Goal: Task Accomplishment & Management: Manage account settings

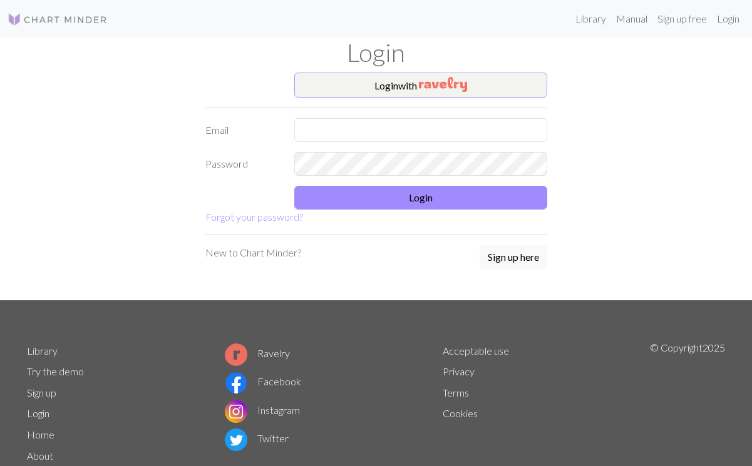
click at [433, 91] on img "button" at bounding box center [443, 84] width 48 height 15
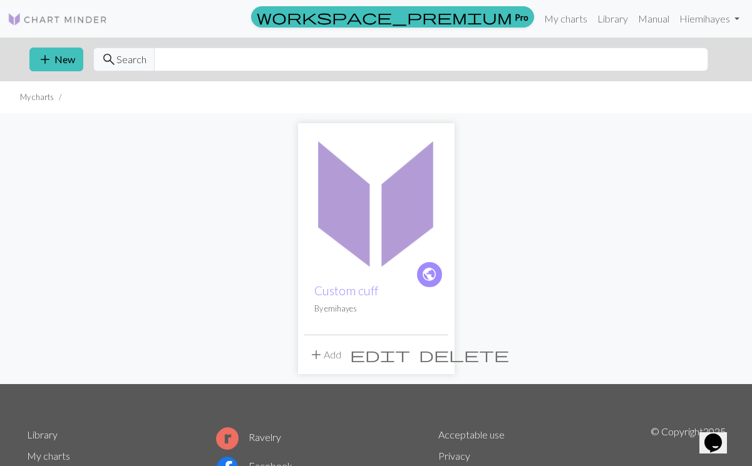
click at [388, 203] on img at bounding box center [376, 202] width 144 height 144
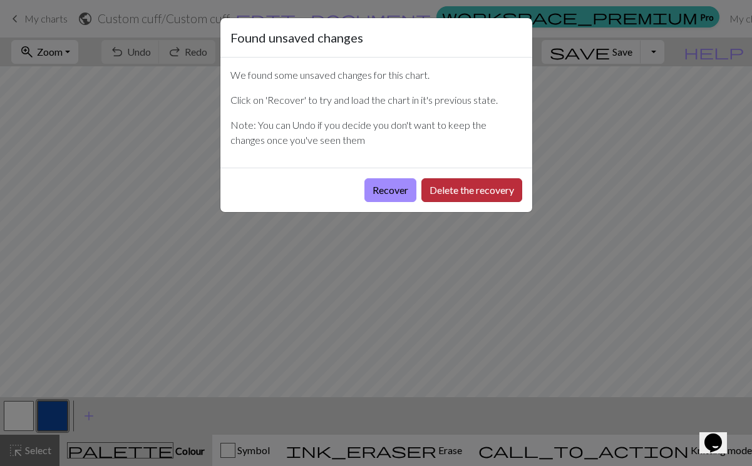
click at [468, 188] on button "Delete the recovery" at bounding box center [471, 190] width 101 height 24
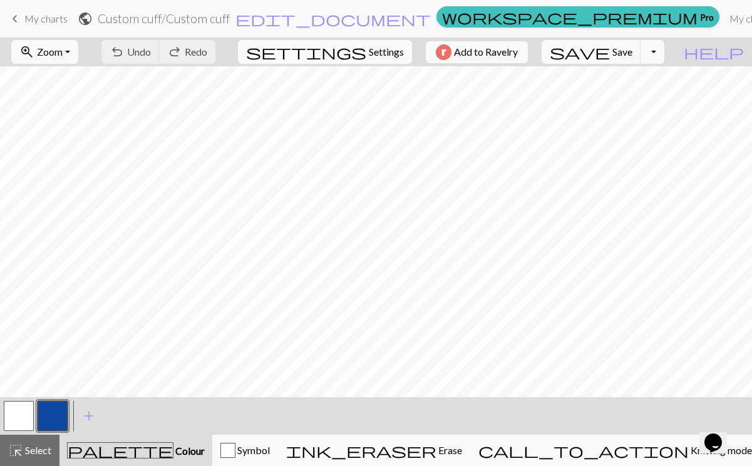
click at [359, 49] on button "settings Settings" at bounding box center [325, 52] width 174 height 24
select select "fingering"
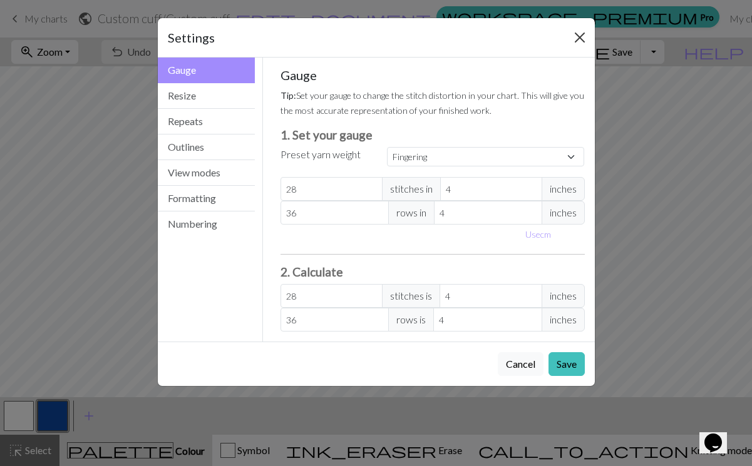
click at [579, 36] on button "Close" at bounding box center [580, 38] width 20 height 20
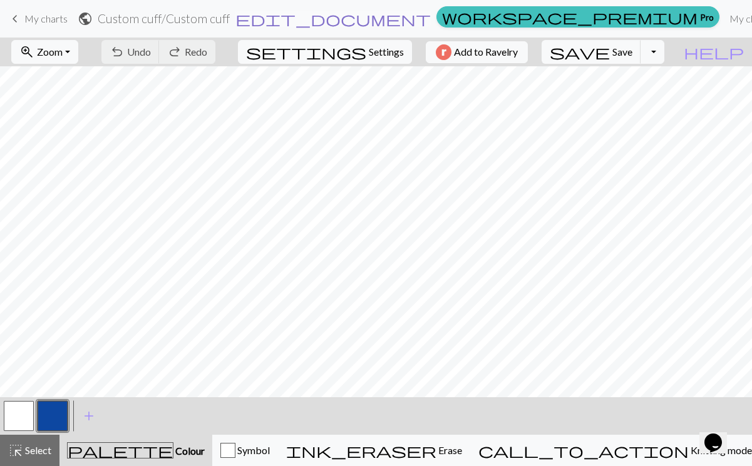
click at [362, 21] on span "edit_document" at bounding box center [332, 19] width 195 height 18
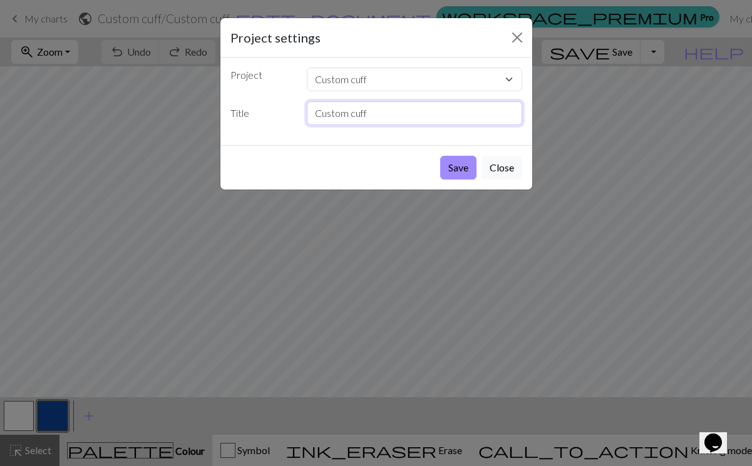
click at [446, 117] on input "Custom cuff" at bounding box center [414, 113] width 215 height 24
type input "C"
type input "f"
type input "Feather and moon"
click at [456, 169] on button "Save" at bounding box center [458, 168] width 36 height 24
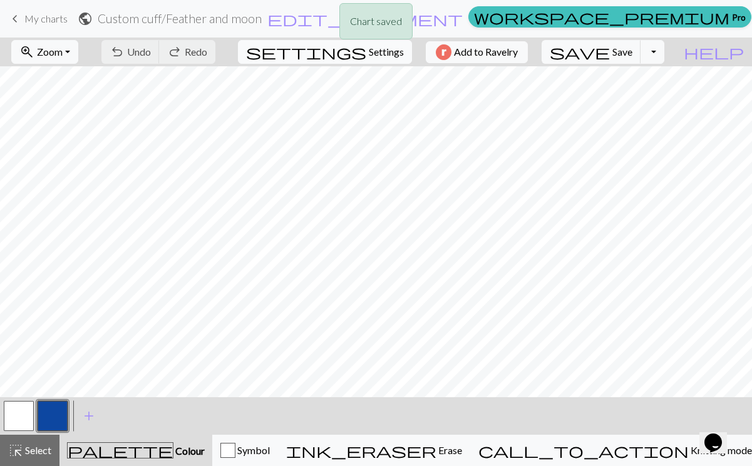
click at [360, 58] on button "settings Settings" at bounding box center [325, 52] width 174 height 24
select select "fingering"
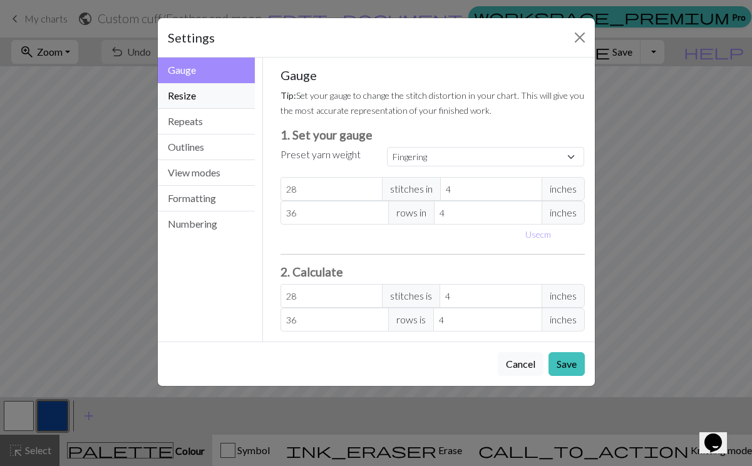
click at [231, 95] on button "Resize" at bounding box center [207, 96] width 98 height 26
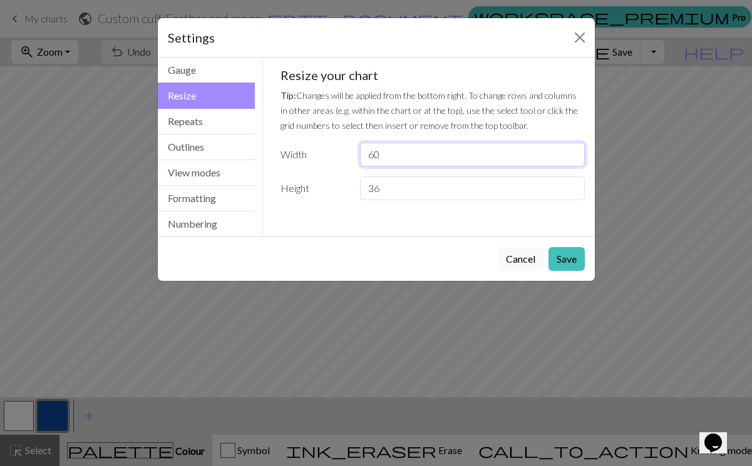
click at [459, 158] on input "60" at bounding box center [472, 155] width 224 height 24
type input "6"
type input "12"
click at [386, 191] on input "36" at bounding box center [472, 189] width 224 height 24
type input "3"
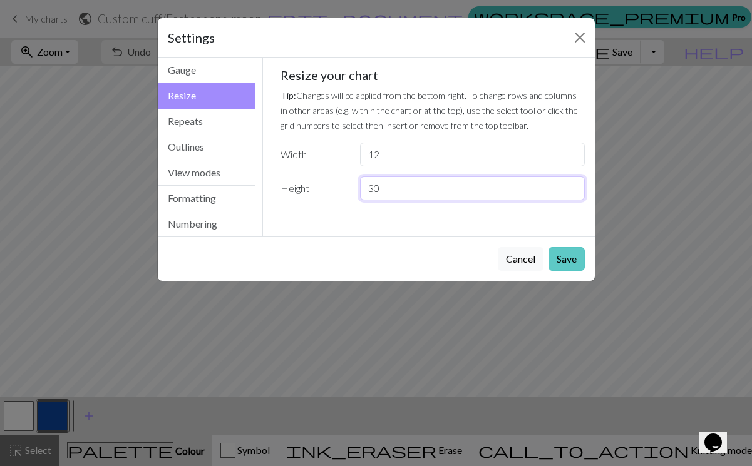
type input "30"
click at [569, 258] on button "Save" at bounding box center [566, 259] width 36 height 24
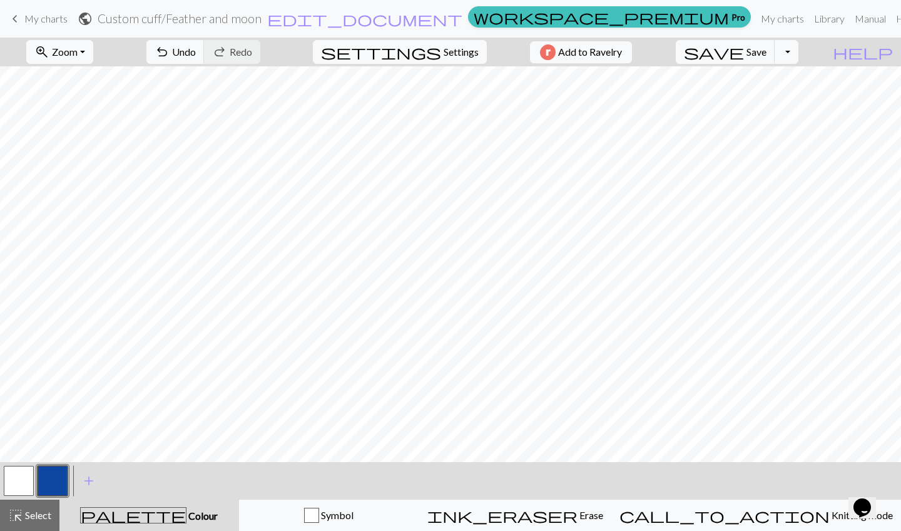
click at [93, 53] on button "zoom_in Zoom Zoom" at bounding box center [59, 52] width 67 height 24
click at [96, 119] on button "Fit height" at bounding box center [76, 120] width 99 height 20
click at [444, 49] on span "Settings" at bounding box center [461, 51] width 35 height 15
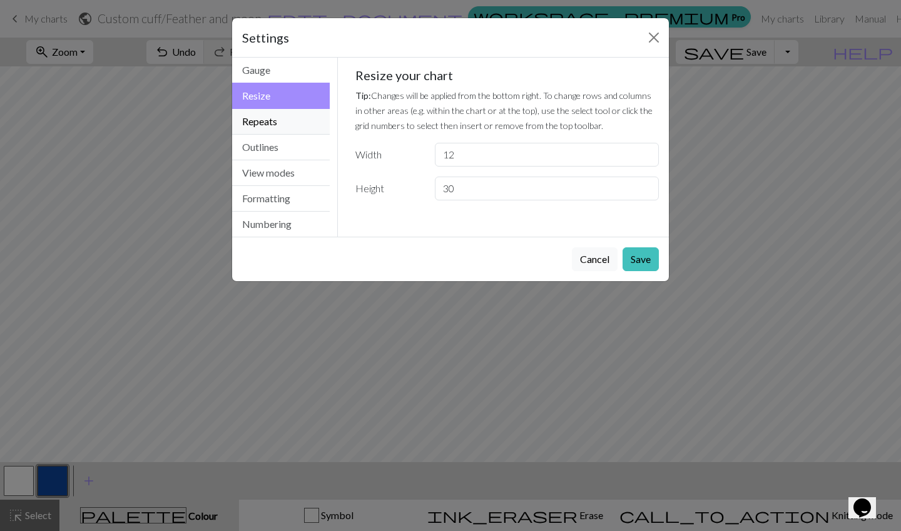
click at [288, 118] on button "Repeats" at bounding box center [281, 122] width 98 height 26
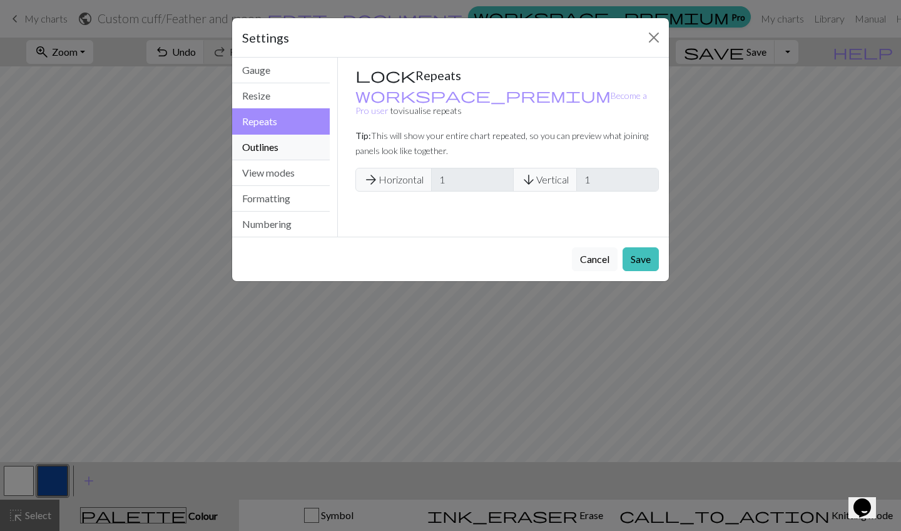
click at [283, 160] on button "Outlines" at bounding box center [281, 148] width 98 height 26
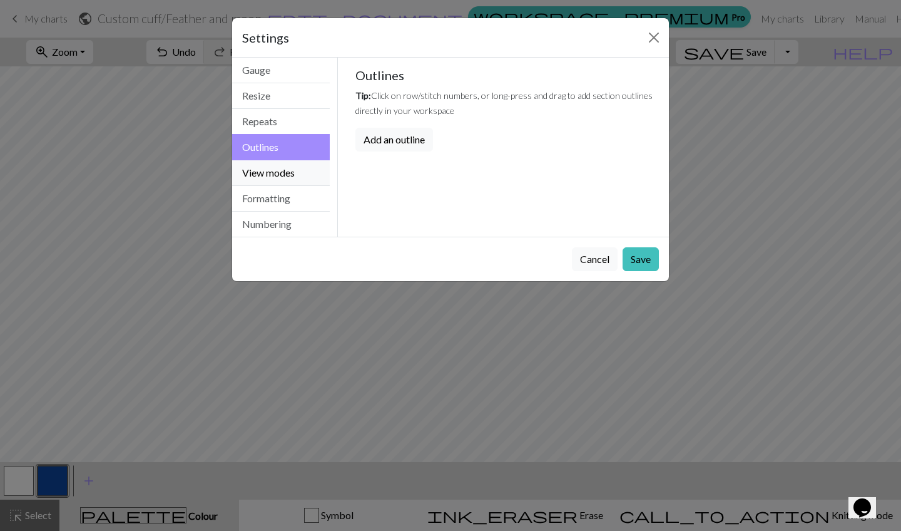
click at [284, 168] on button "View modes" at bounding box center [281, 173] width 98 height 26
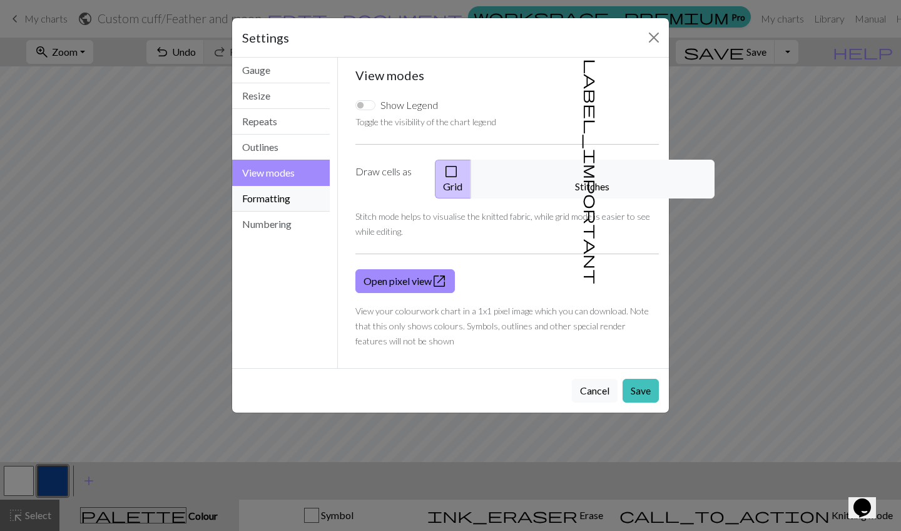
click at [280, 195] on button "Formatting" at bounding box center [281, 199] width 98 height 26
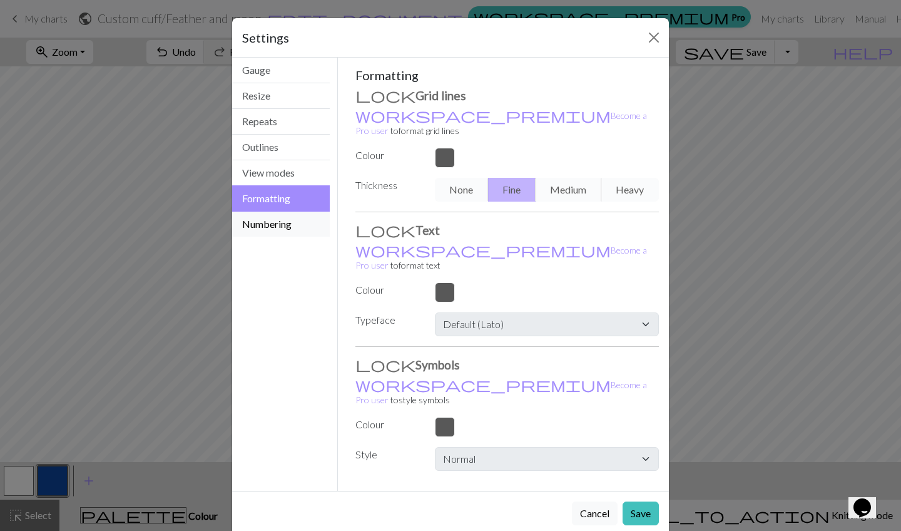
click at [280, 228] on button "Numbering" at bounding box center [281, 224] width 98 height 25
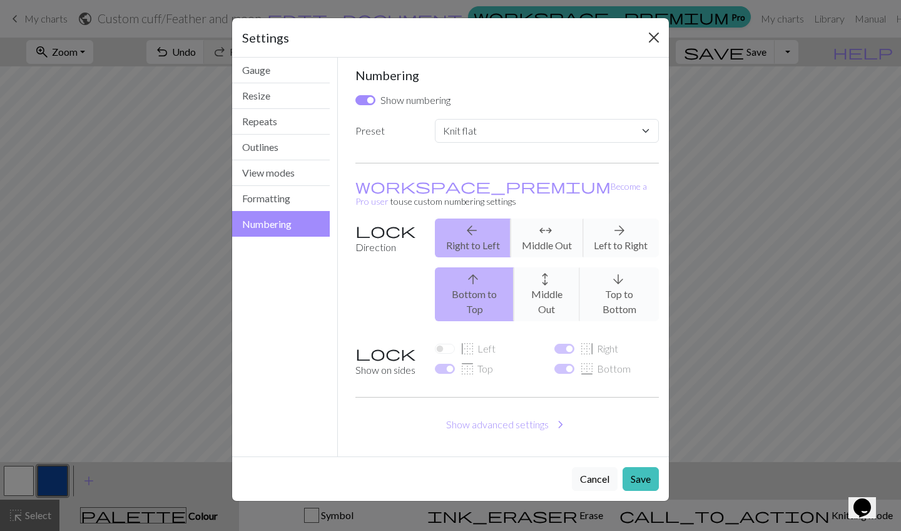
click at [652, 40] on button "Close" at bounding box center [654, 38] width 20 height 20
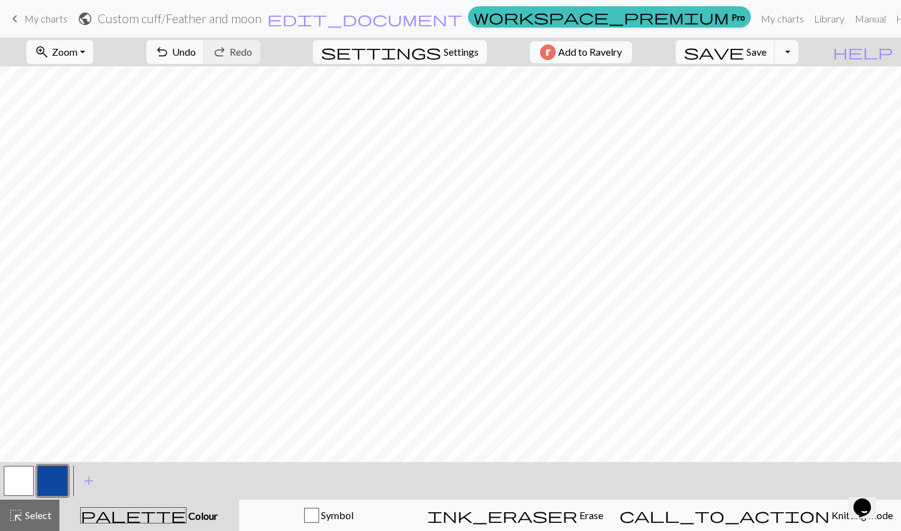
click at [53, 466] on button "button" at bounding box center [53, 481] width 30 height 30
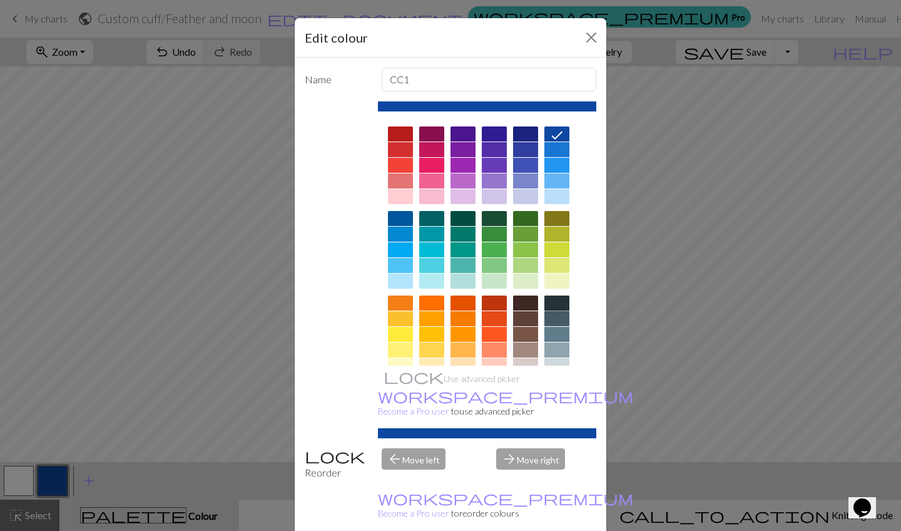
click at [560, 301] on div at bounding box center [557, 302] width 25 height 15
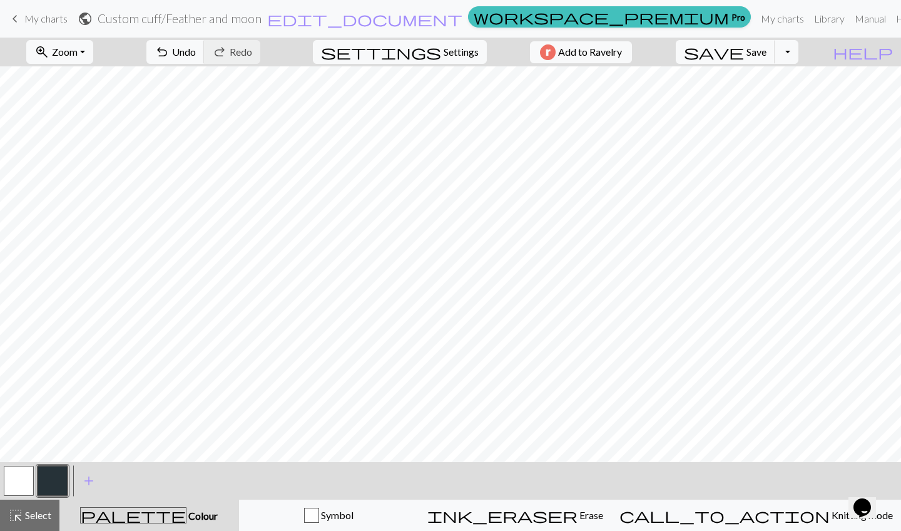
click at [58, 466] on button "button" at bounding box center [53, 481] width 30 height 30
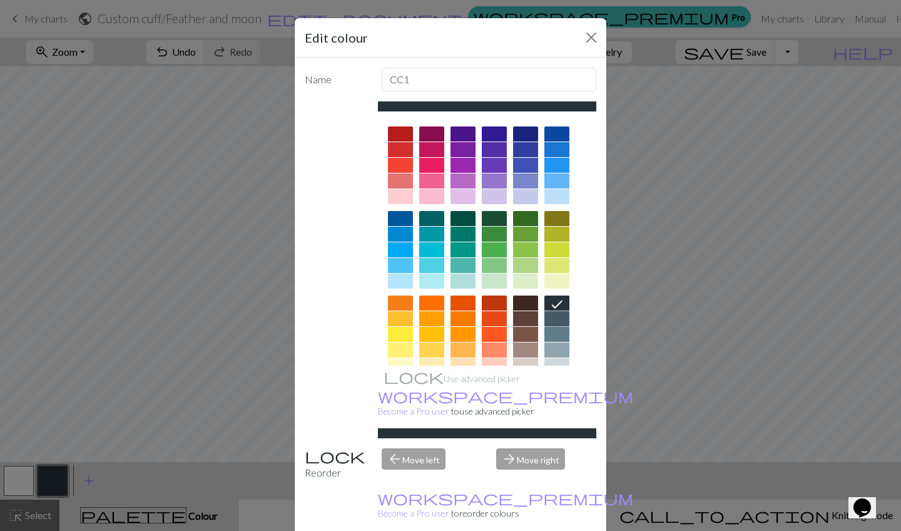
click at [562, 315] on div at bounding box center [557, 318] width 25 height 15
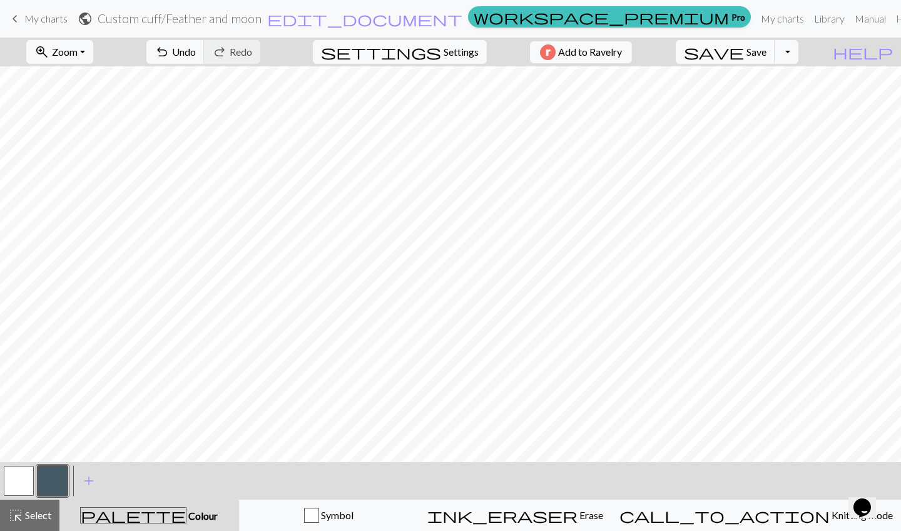
click at [51, 466] on button "button" at bounding box center [53, 481] width 30 height 30
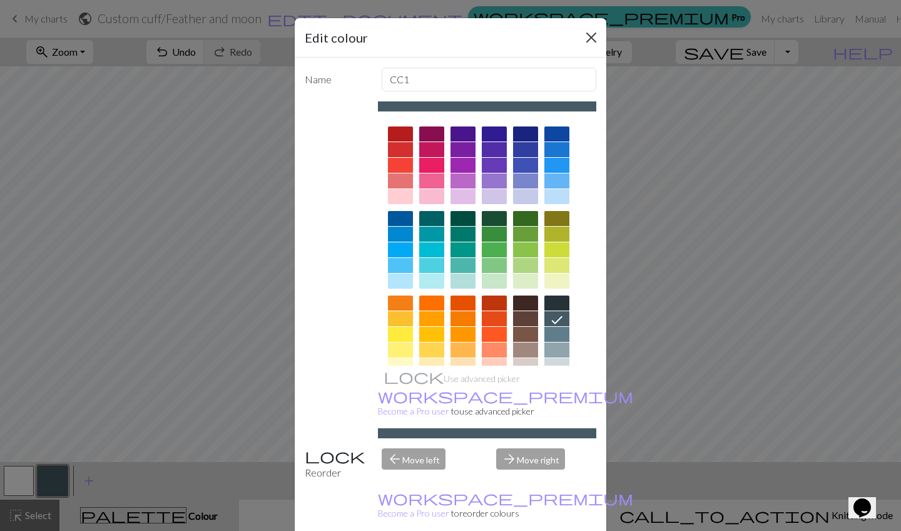
click at [588, 37] on button "Close" at bounding box center [592, 38] width 20 height 20
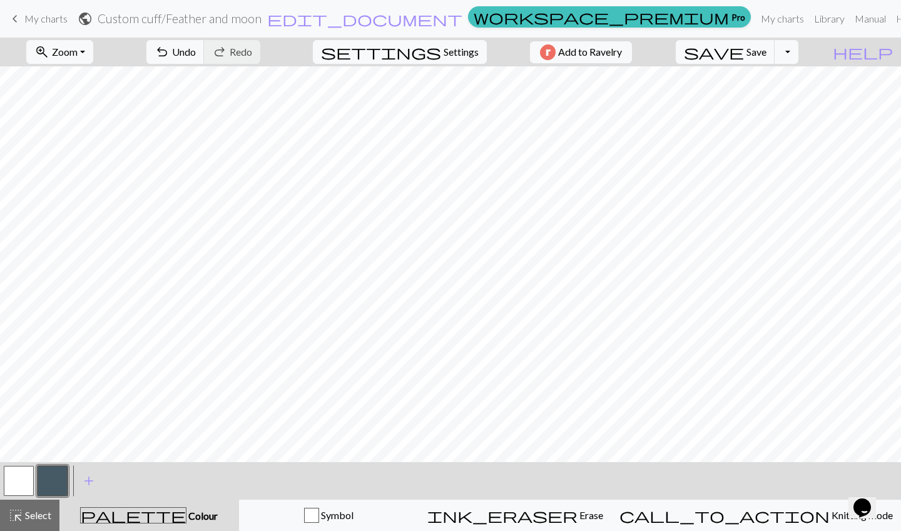
click at [13, 466] on button "button" at bounding box center [19, 481] width 30 height 30
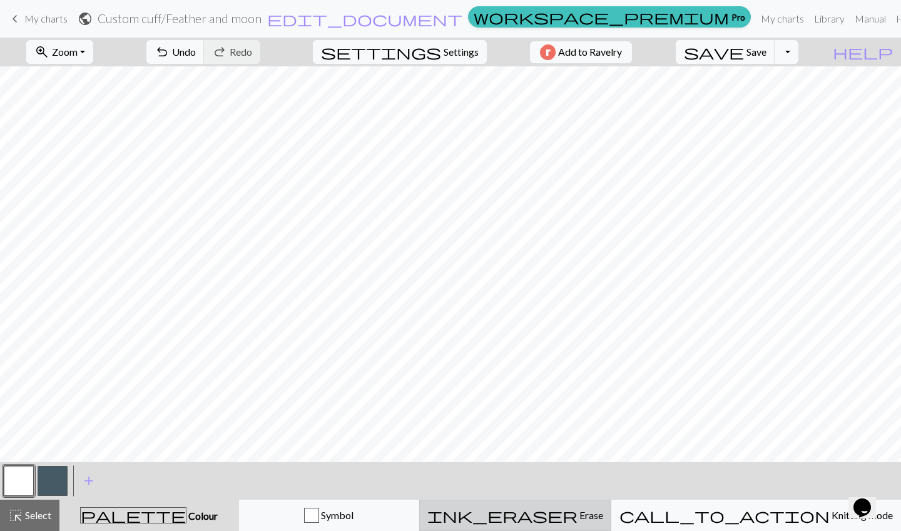
click at [587, 466] on span "Erase" at bounding box center [591, 515] width 26 height 12
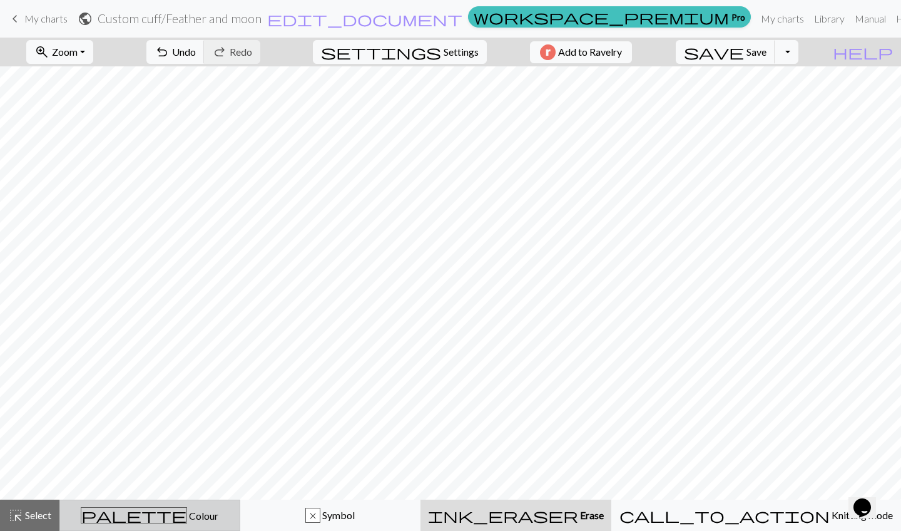
click at [187, 466] on span "Colour" at bounding box center [202, 516] width 31 height 12
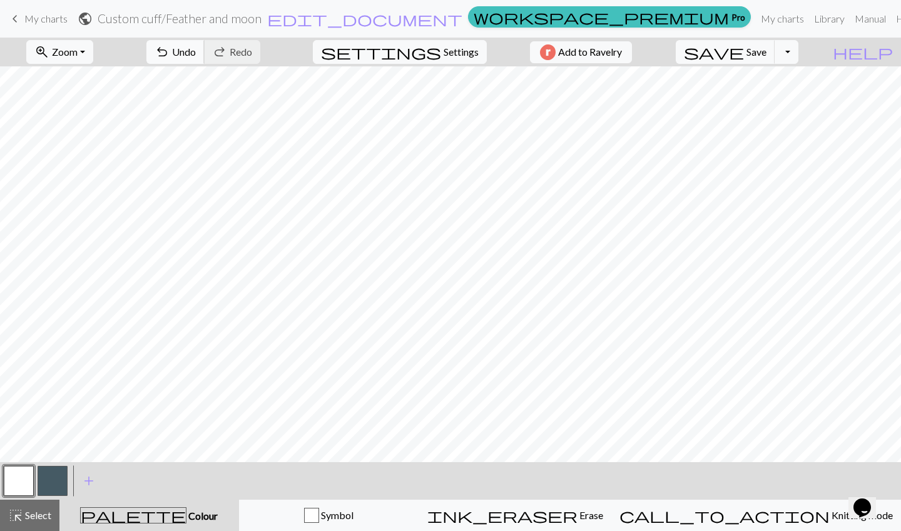
click at [196, 54] on span "Undo" at bounding box center [184, 52] width 24 height 12
click at [52, 466] on button "button" at bounding box center [53, 481] width 30 height 30
click at [19, 466] on button "button" at bounding box center [19, 481] width 30 height 30
click at [58, 466] on button "button" at bounding box center [53, 481] width 30 height 30
click at [751, 51] on button "Toggle Dropdown" at bounding box center [787, 52] width 24 height 24
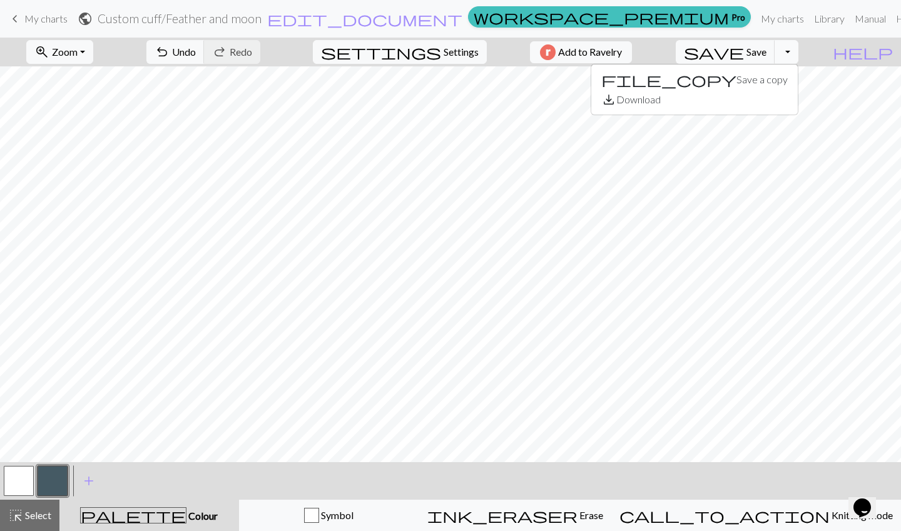
click at [751, 51] on button "Toggle Dropdown" at bounding box center [787, 52] width 24 height 24
click at [751, 57] on span "Save" at bounding box center [757, 52] width 20 height 12
click at [751, 60] on button "Toggle Dropdown" at bounding box center [787, 52] width 24 height 24
click at [751, 100] on button "save_alt Download" at bounding box center [695, 100] width 207 height 20
click at [42, 26] on link "keyboard_arrow_left My charts" at bounding box center [38, 18] width 60 height 21
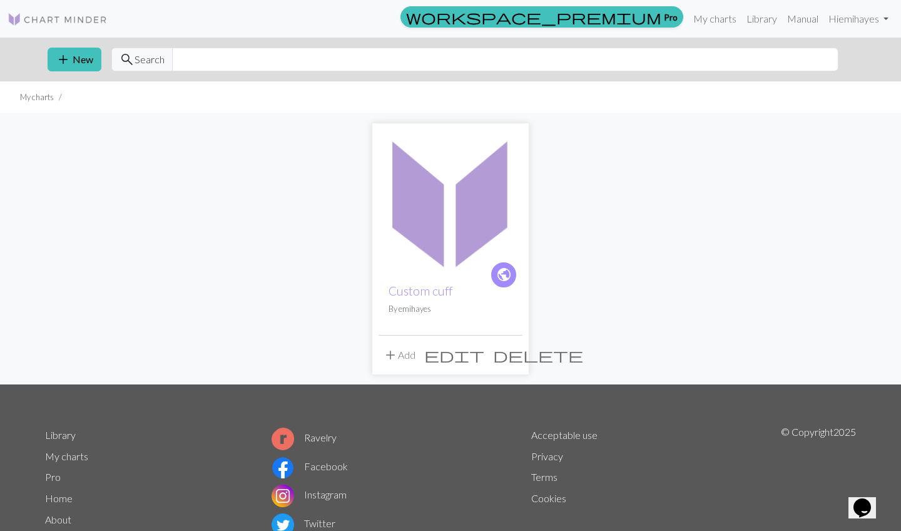
click at [391, 359] on span "add" at bounding box center [390, 355] width 15 height 18
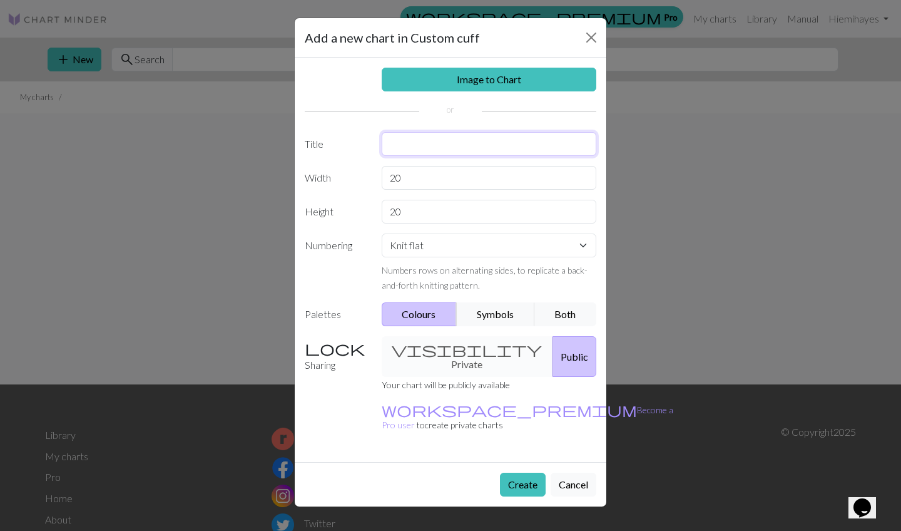
click at [439, 143] on input "text" at bounding box center [489, 144] width 215 height 24
type input "Feather"
drag, startPoint x: 415, startPoint y: 181, endPoint x: 373, endPoint y: 187, distance: 42.4
click at [373, 187] on div "Width 20" at bounding box center [450, 178] width 307 height 24
type input "2"
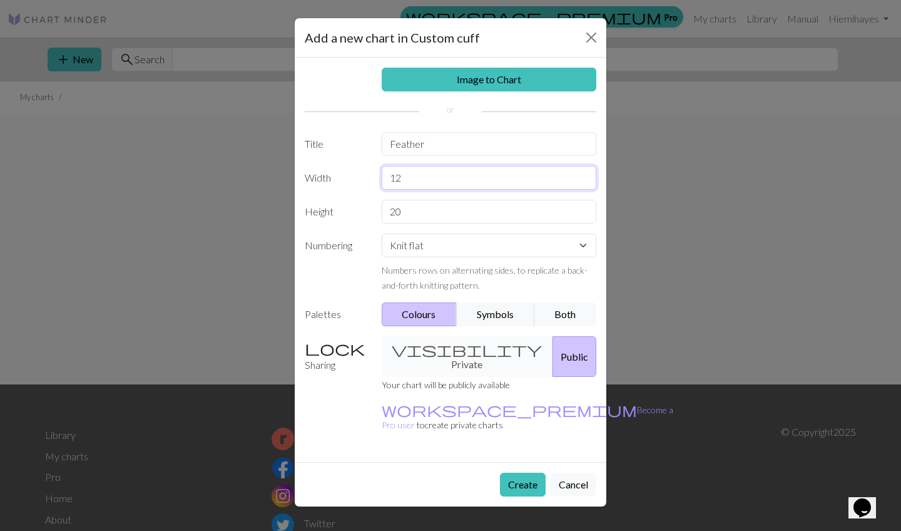
type input "12"
click at [406, 212] on input "20" at bounding box center [489, 212] width 215 height 24
type input "2"
type input "28"
select select "round"
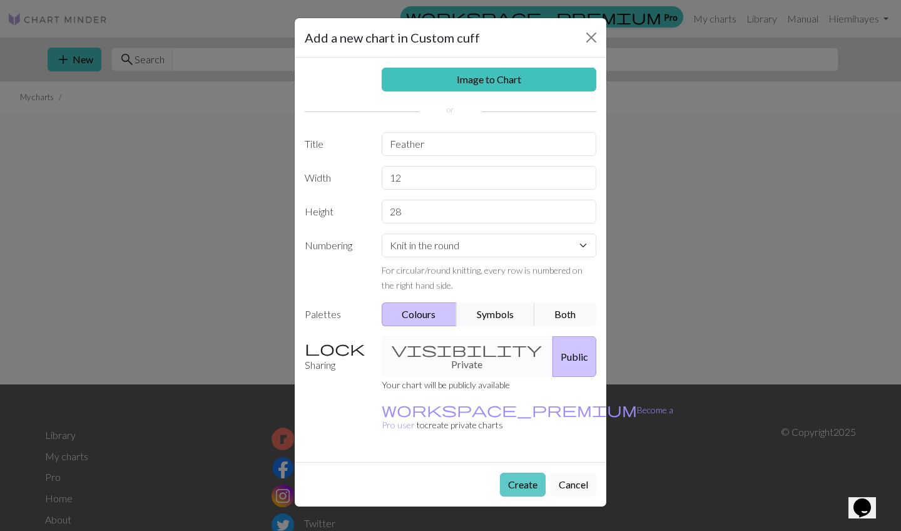
click at [523, 466] on button "Create" at bounding box center [523, 485] width 46 height 24
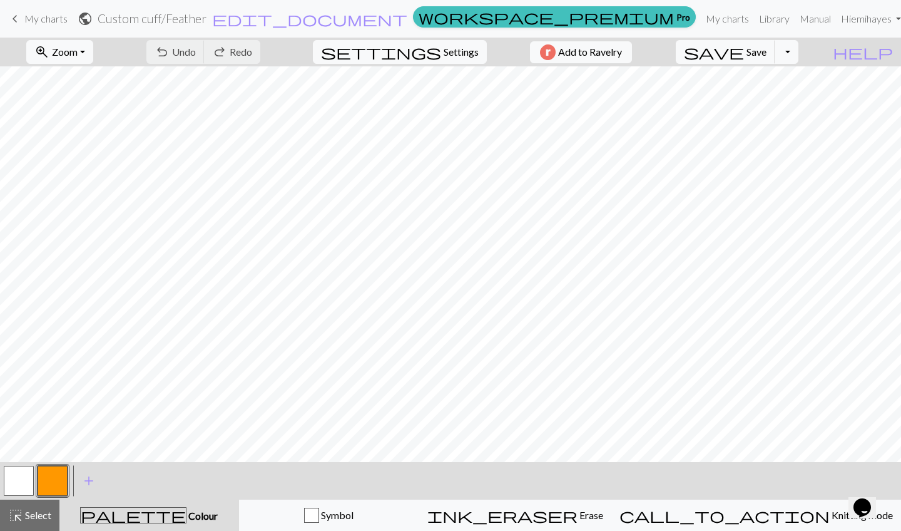
click at [56, 466] on button "button" at bounding box center [53, 481] width 30 height 30
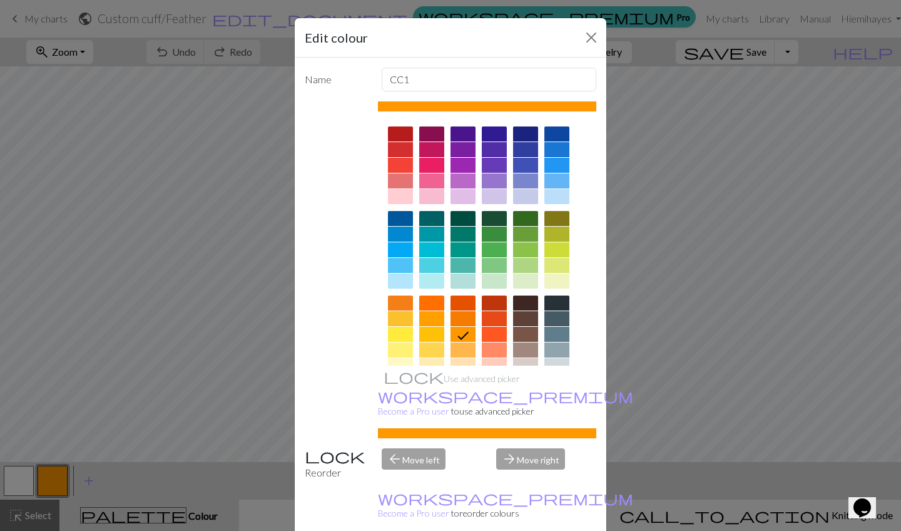
click at [556, 321] on div at bounding box center [557, 318] width 25 height 15
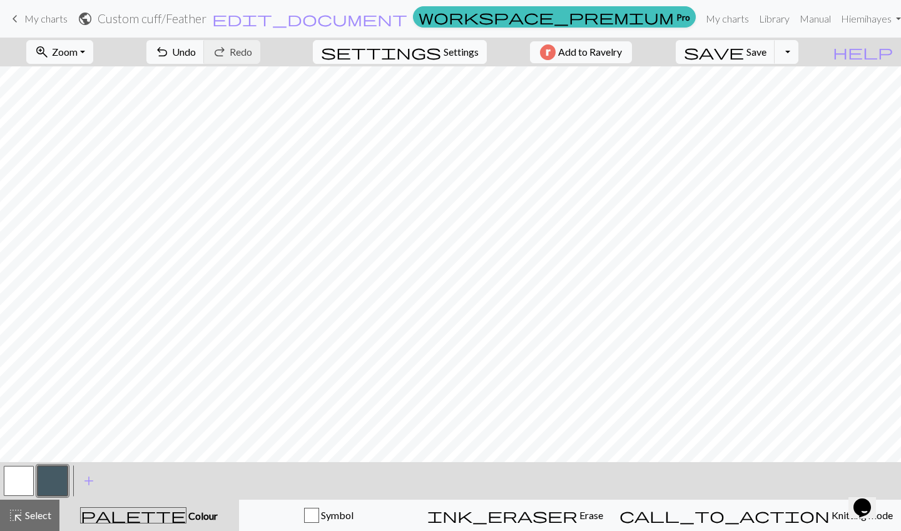
click at [460, 48] on span "Settings" at bounding box center [461, 51] width 35 height 15
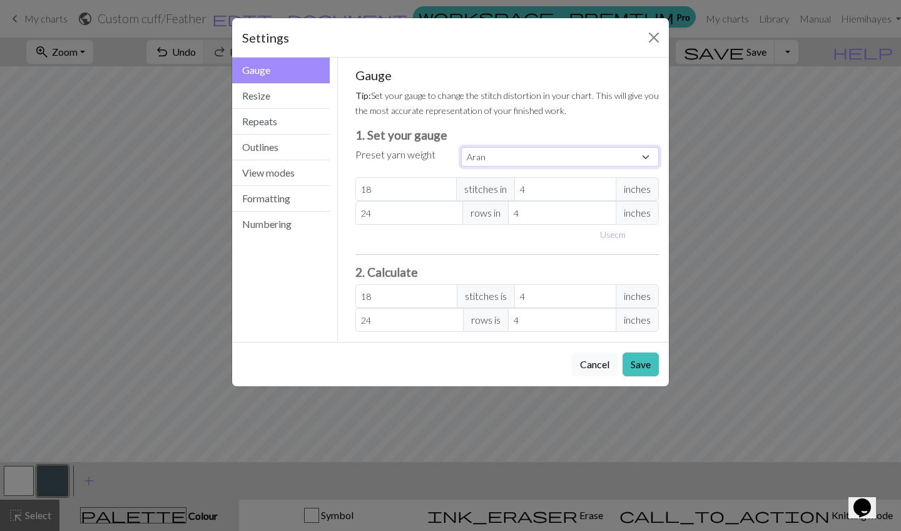
select select "fingering"
type input "28"
type input "36"
type input "28"
type input "36"
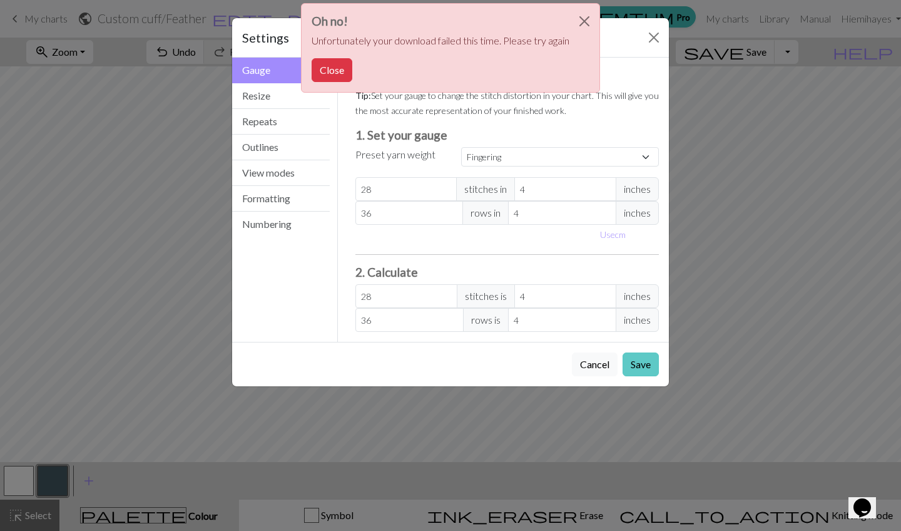
click at [635, 369] on button "Save" at bounding box center [641, 364] width 36 height 24
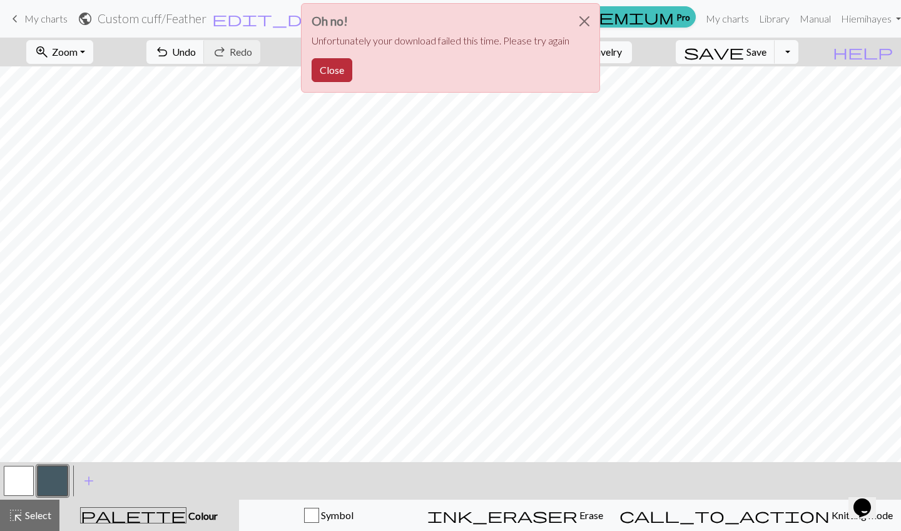
click at [326, 78] on button "Close" at bounding box center [332, 70] width 41 height 24
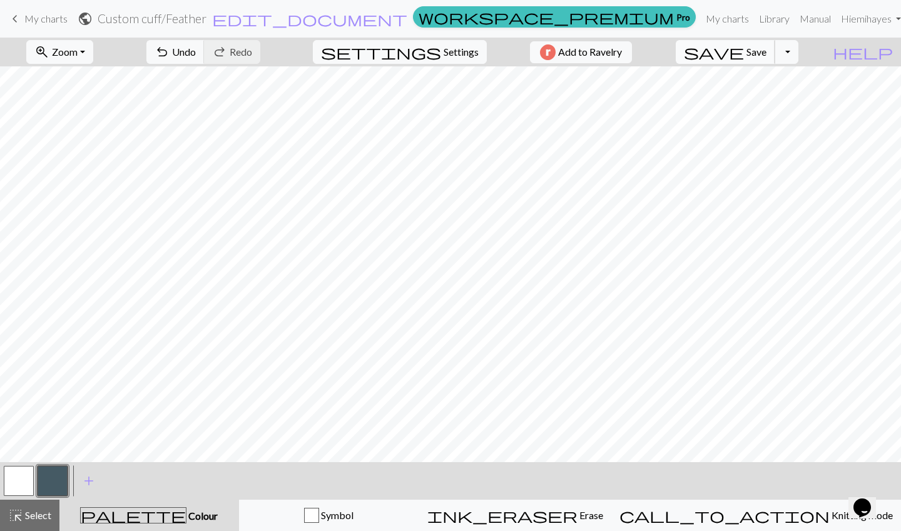
click at [751, 54] on span "Save" at bounding box center [757, 52] width 20 height 12
click at [71, 19] on div "keyboard_arrow_left My charts public Custom cuff / Feather edit_document Edit s…" at bounding box center [450, 18] width 901 height 25
click at [34, 21] on span "My charts" at bounding box center [45, 19] width 43 height 12
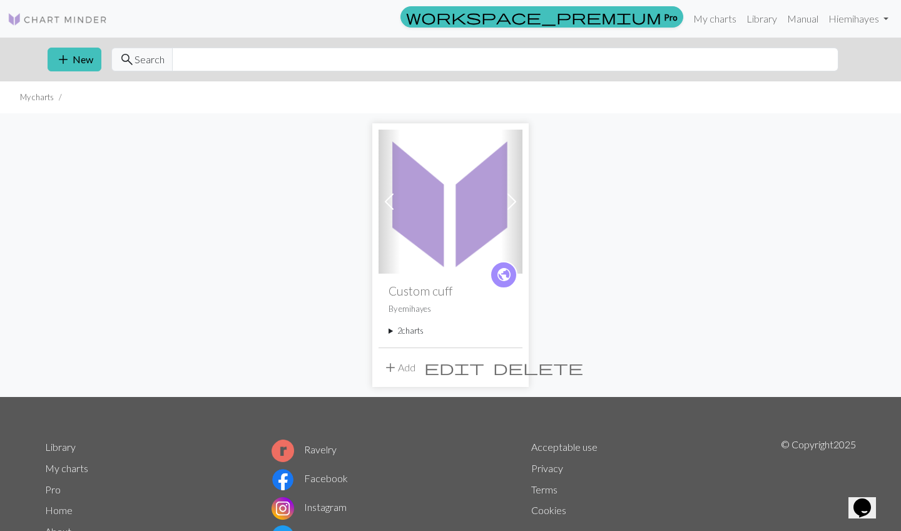
click at [405, 371] on button "add Add" at bounding box center [399, 368] width 41 height 24
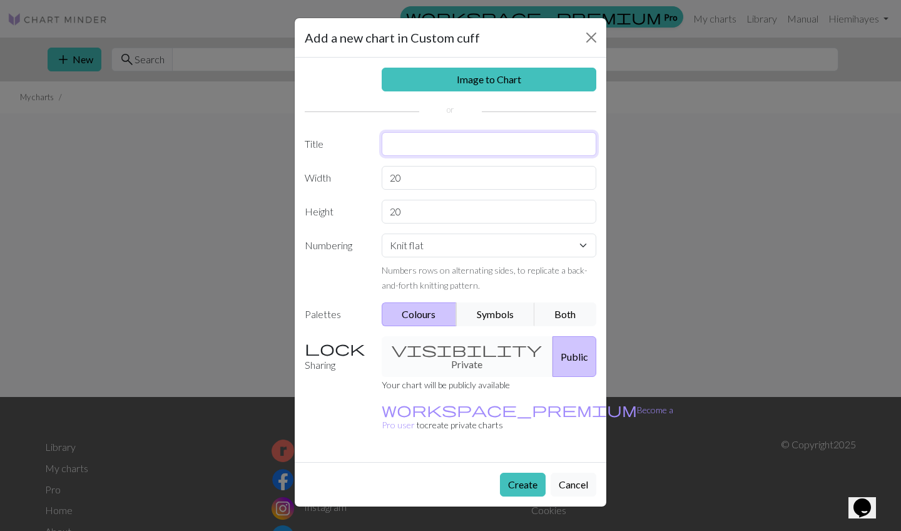
click at [420, 146] on input "text" at bounding box center [489, 144] width 215 height 24
type input "m"
type input "Moons"
click at [403, 177] on input "20" at bounding box center [489, 178] width 215 height 24
type input "2"
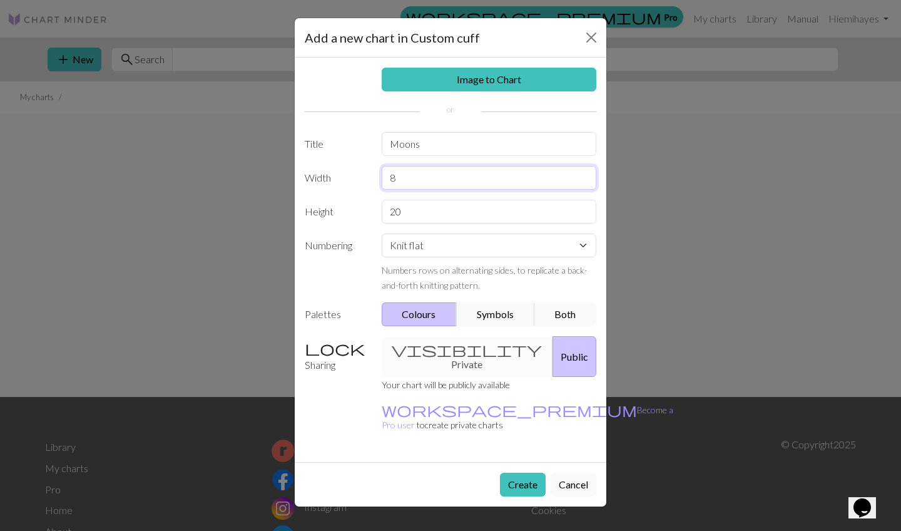
type input "8"
click at [403, 213] on input "20" at bounding box center [489, 212] width 215 height 24
type input "2"
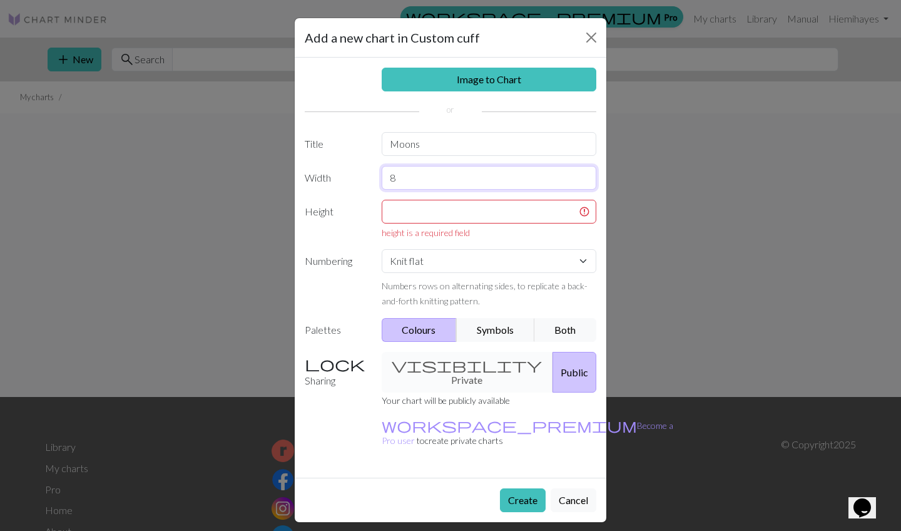
drag, startPoint x: 400, startPoint y: 178, endPoint x: 343, endPoint y: 189, distance: 58.0
click at [343, 189] on div "Width 8" at bounding box center [450, 178] width 307 height 24
type input "41"
click at [395, 209] on input "text" at bounding box center [489, 212] width 215 height 24
type input "9"
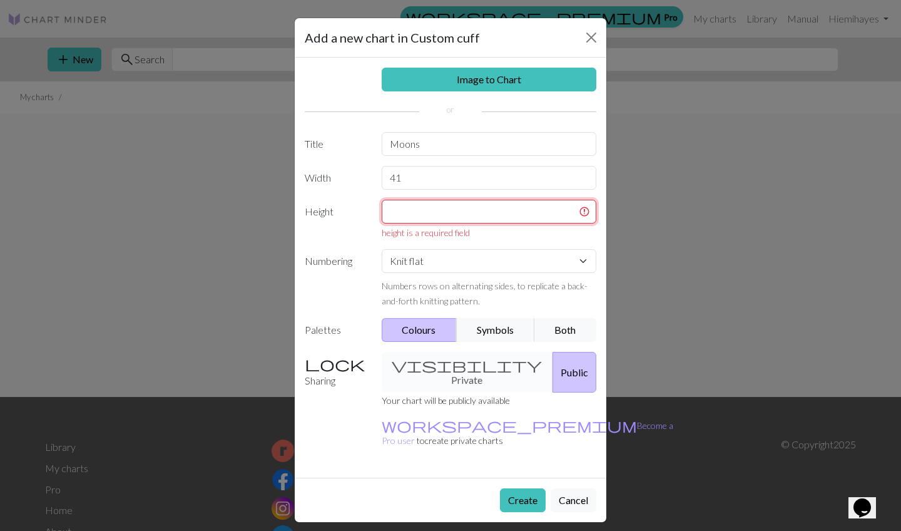
type input "8"
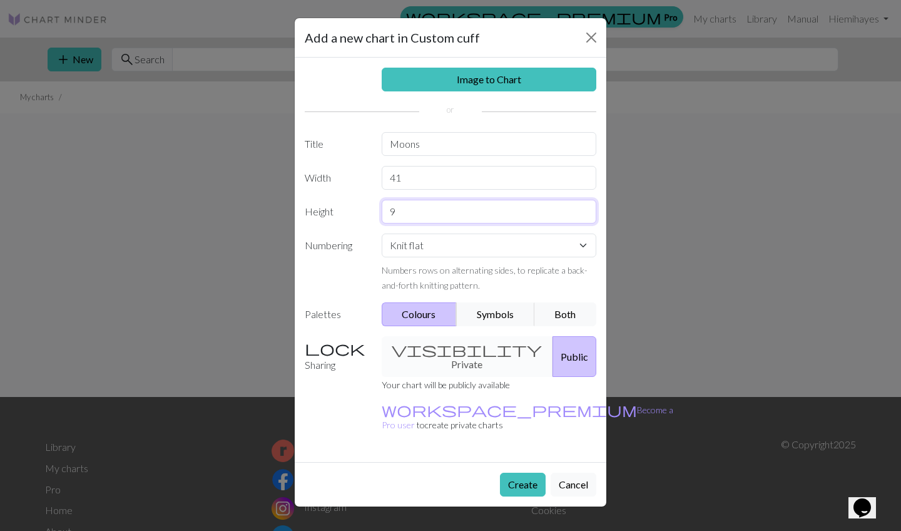
type input "9"
select select "round"
click at [525, 466] on button "Create" at bounding box center [523, 485] width 46 height 24
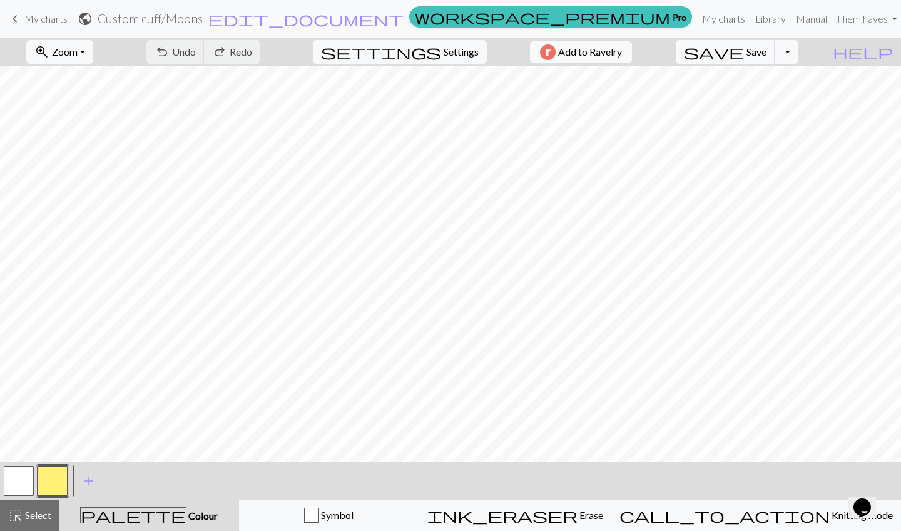
click at [50, 466] on button "button" at bounding box center [53, 481] width 30 height 30
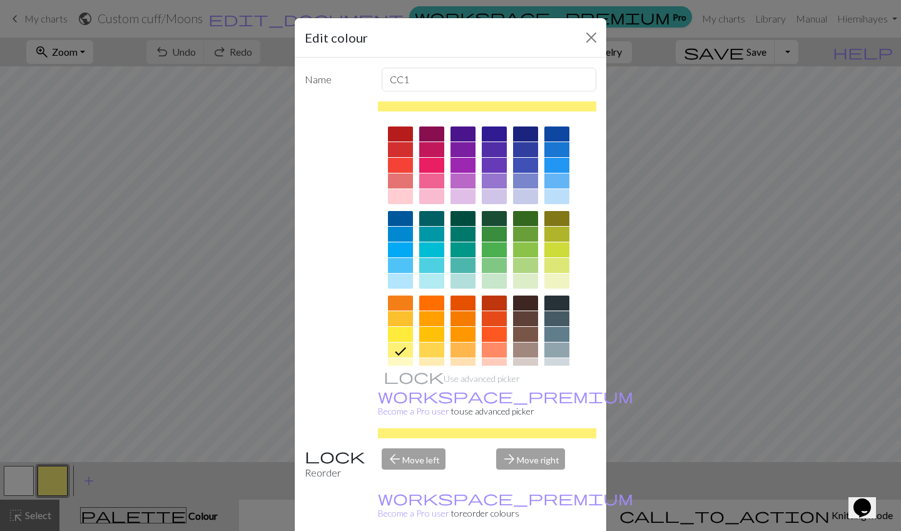
click at [552, 315] on div at bounding box center [557, 318] width 25 height 15
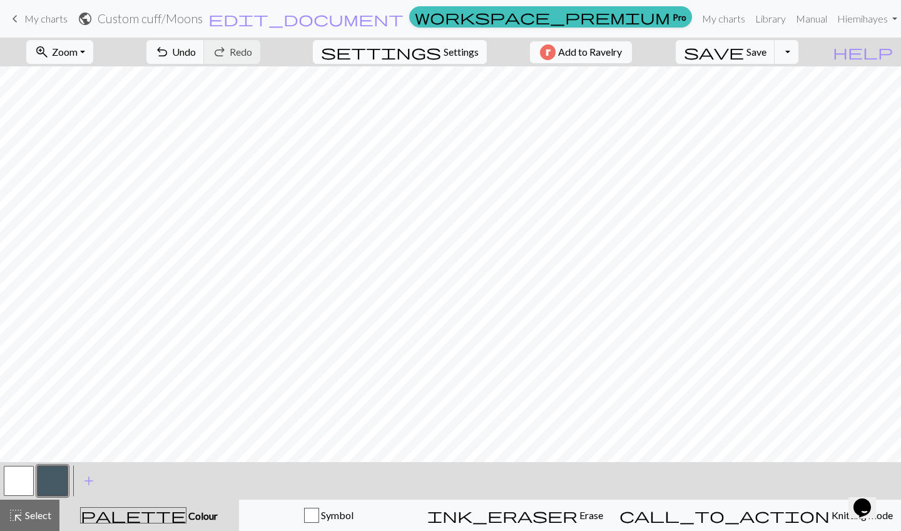
click at [453, 58] on span "Settings" at bounding box center [461, 51] width 35 height 15
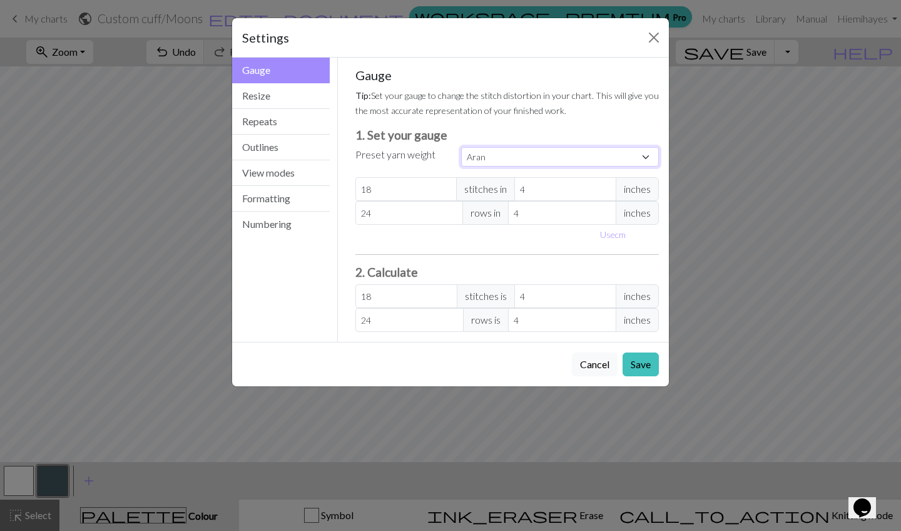
select select "fingering"
type input "28"
type input "36"
type input "28"
type input "36"
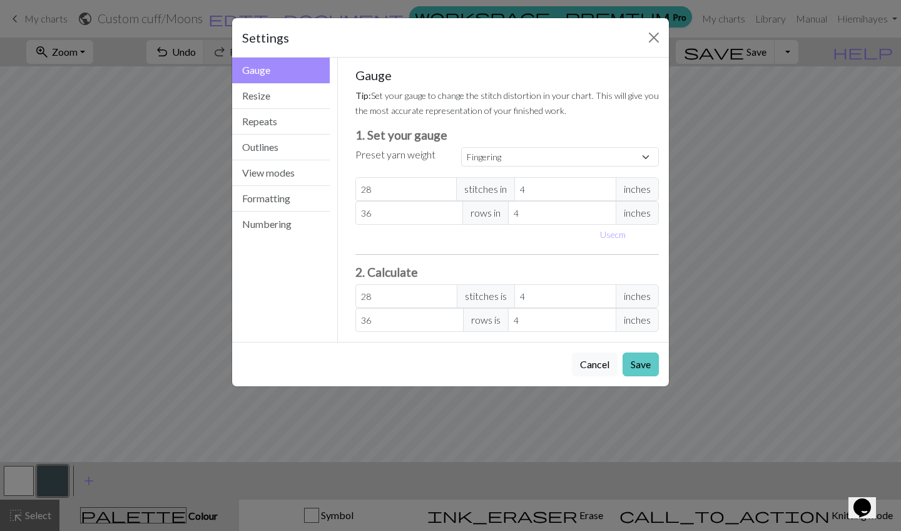
click at [638, 369] on button "Save" at bounding box center [641, 364] width 36 height 24
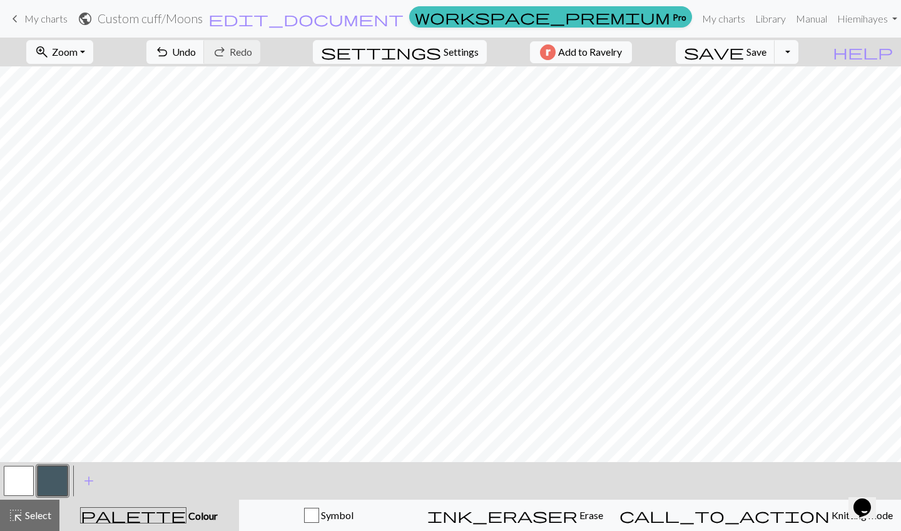
click at [13, 466] on button "button" at bounding box center [19, 481] width 30 height 30
click at [48, 466] on button "button" at bounding box center [53, 481] width 30 height 30
click at [444, 47] on span "Settings" at bounding box center [461, 51] width 35 height 15
select select "fingering"
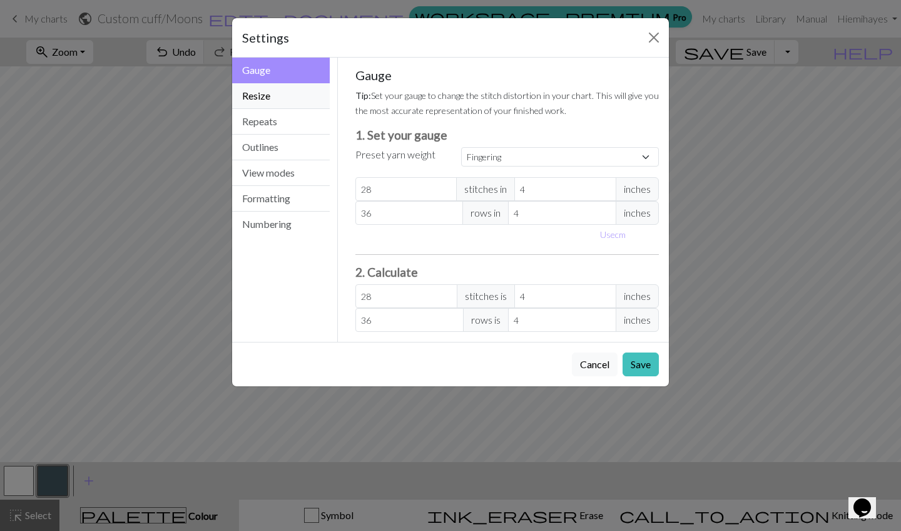
click at [257, 102] on button "Resize" at bounding box center [281, 96] width 98 height 26
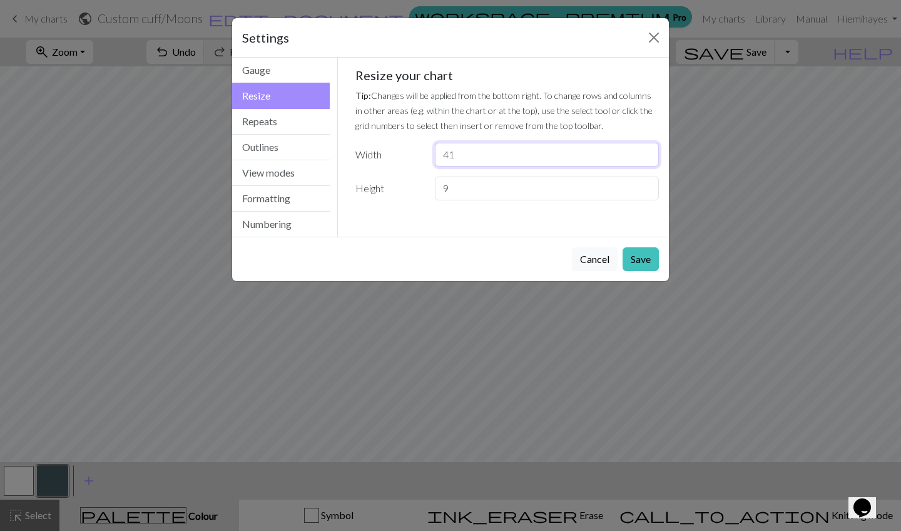
click at [463, 152] on input "41" at bounding box center [547, 155] width 224 height 24
type input "49"
click at [642, 264] on button "Save" at bounding box center [641, 259] width 36 height 24
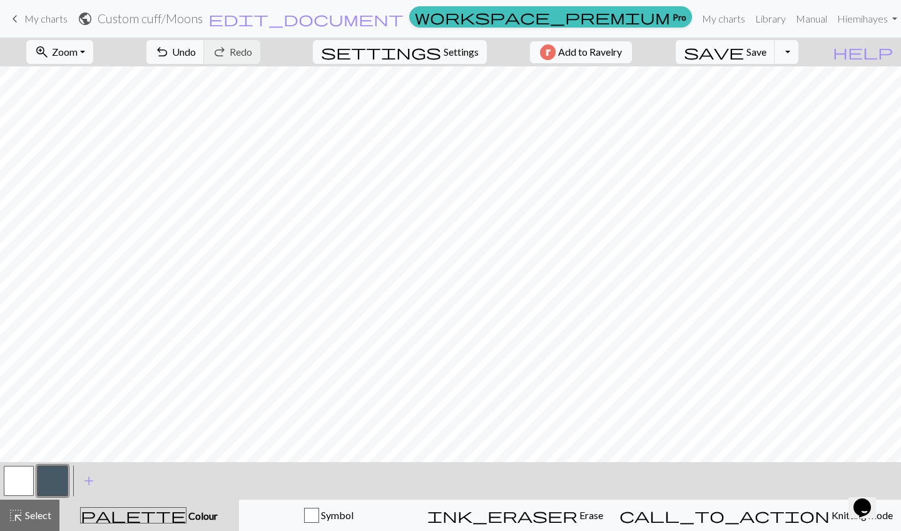
click at [24, 466] on button "button" at bounding box center [19, 481] width 30 height 30
click at [63, 466] on button "button" at bounding box center [53, 481] width 30 height 30
click at [21, 466] on button "button" at bounding box center [19, 481] width 30 height 30
click at [60, 466] on button "button" at bounding box center [53, 481] width 30 height 30
click at [18, 466] on button "button" at bounding box center [19, 481] width 30 height 30
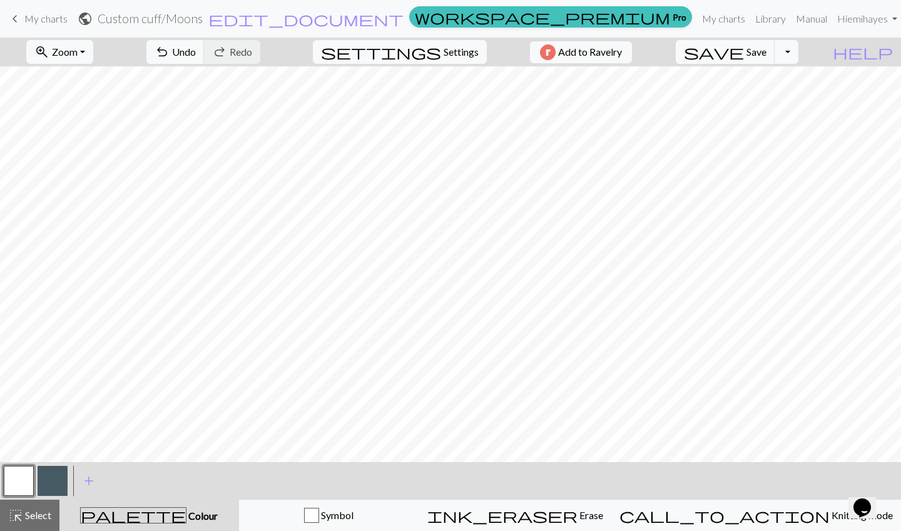
click at [50, 466] on button "button" at bounding box center [53, 481] width 30 height 30
click at [744, 51] on span "save" at bounding box center [714, 52] width 60 height 18
click at [751, 56] on button "Toggle Dropdown" at bounding box center [787, 52] width 24 height 24
click at [751, 81] on button "file_copy Save a copy" at bounding box center [695, 79] width 207 height 20
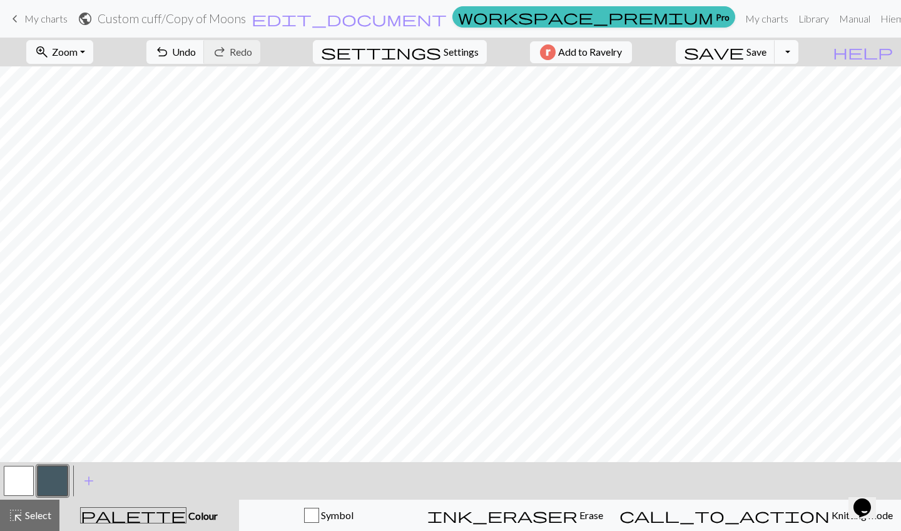
click at [751, 53] on button "Toggle Dropdown" at bounding box center [787, 52] width 24 height 24
click at [751, 101] on button "save_alt Download" at bounding box center [695, 100] width 207 height 20
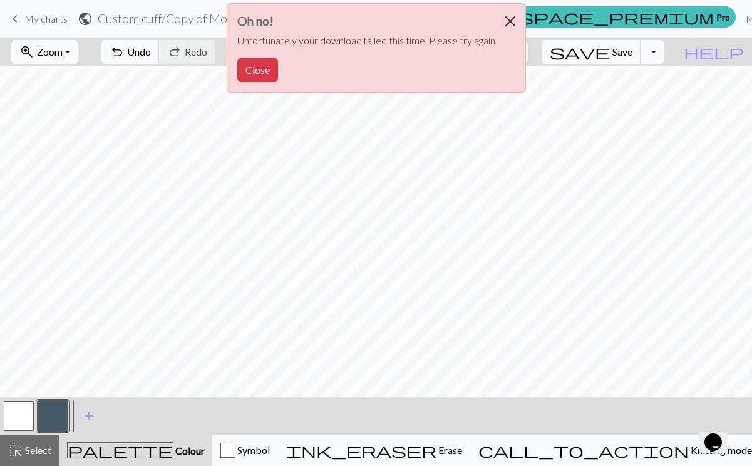
click at [506, 20] on button "Close" at bounding box center [510, 21] width 30 height 35
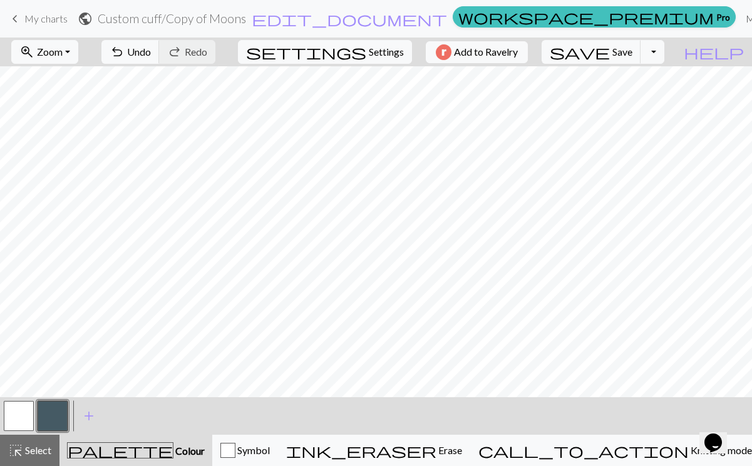
click at [741, 21] on link "My charts" at bounding box center [767, 18] width 53 height 25
click at [610, 56] on span "save" at bounding box center [580, 52] width 60 height 18
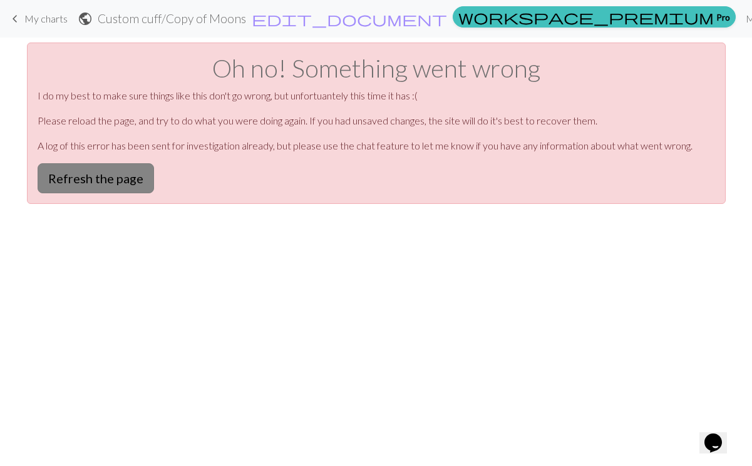
click at [96, 177] on button "Refresh the page" at bounding box center [96, 178] width 116 height 30
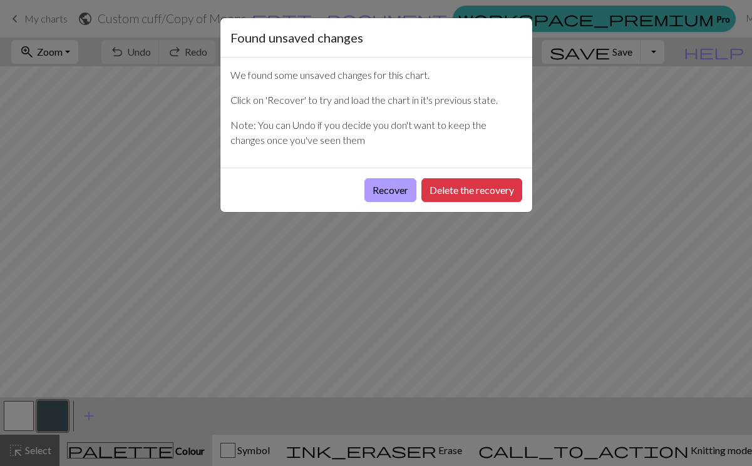
click at [388, 189] on button "Recover" at bounding box center [390, 190] width 52 height 24
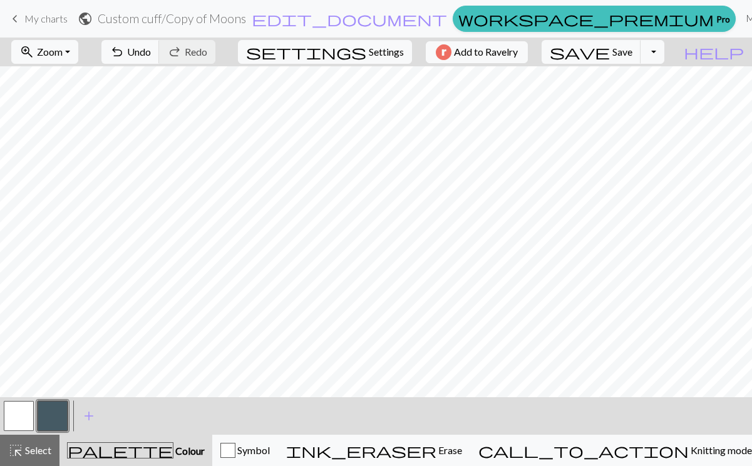
click at [741, 21] on link "My charts" at bounding box center [767, 18] width 53 height 25
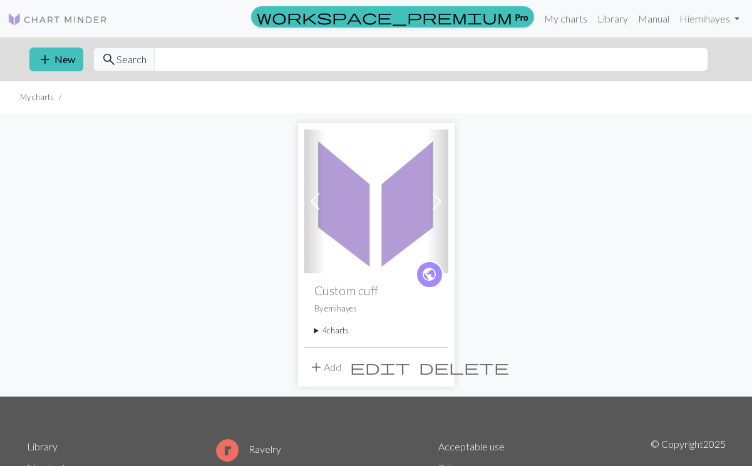
click at [316, 332] on summary "4 charts" at bounding box center [376, 331] width 124 height 12
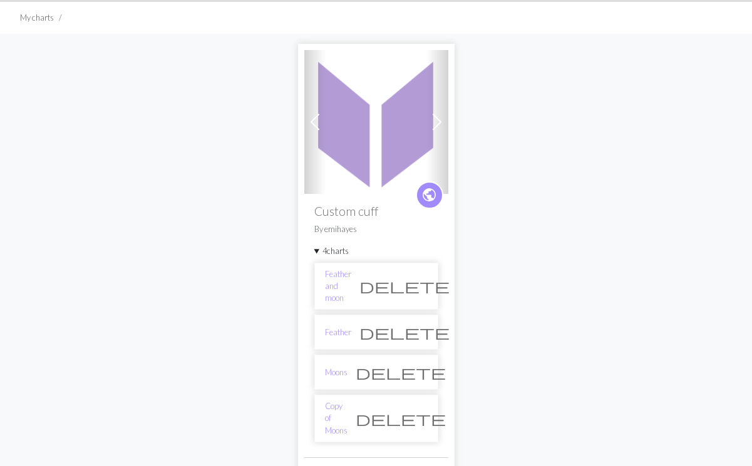
scroll to position [88, 0]
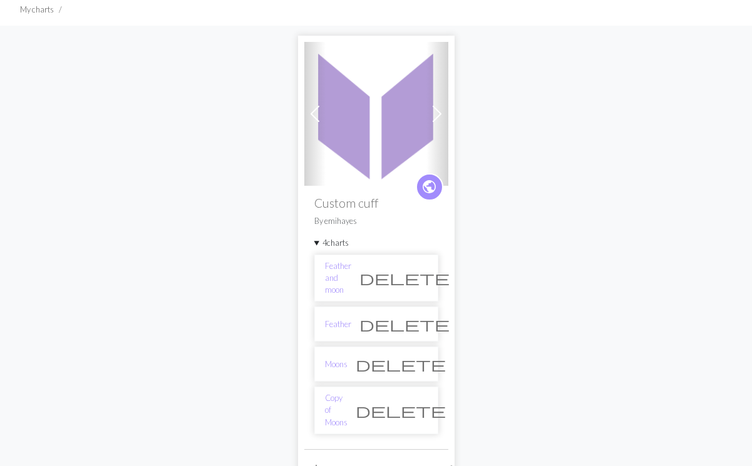
click at [416, 402] on span "delete" at bounding box center [401, 411] width 90 height 18
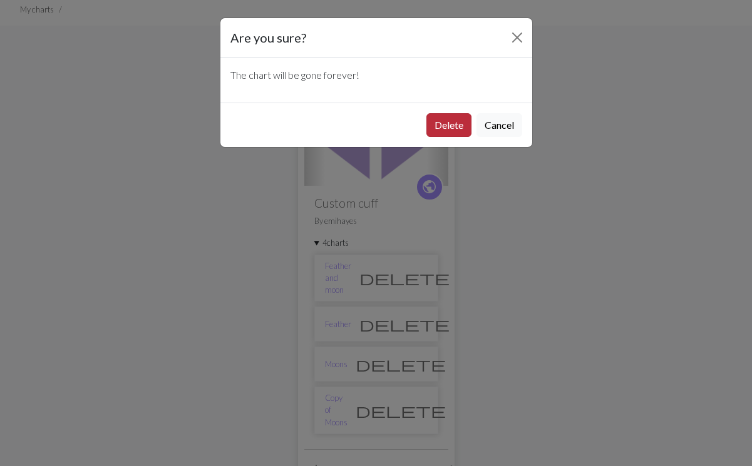
click at [446, 130] on button "Delete" at bounding box center [448, 125] width 45 height 24
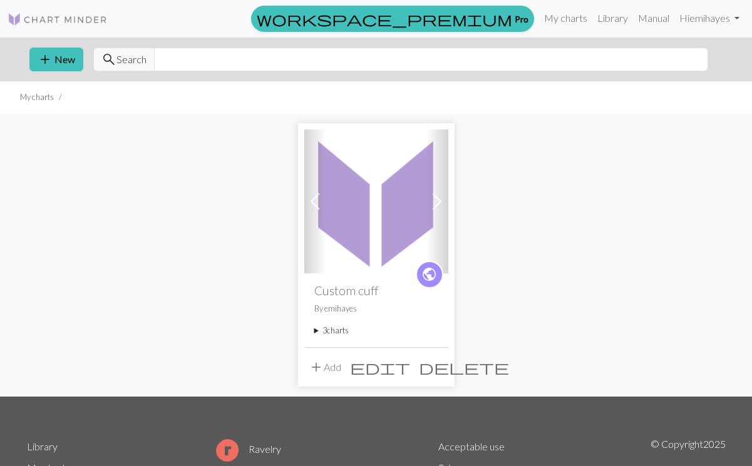
scroll to position [88, 0]
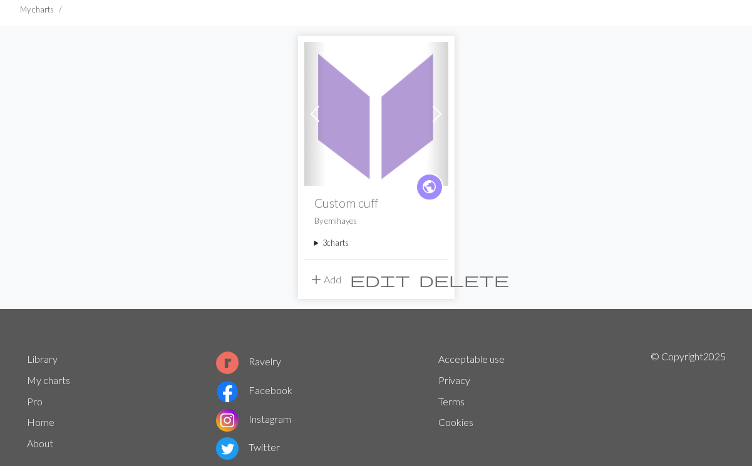
click at [316, 245] on summary "3 charts" at bounding box center [376, 243] width 124 height 12
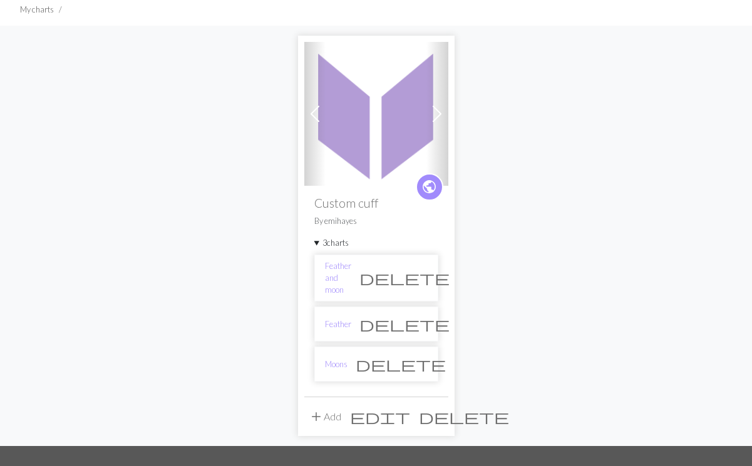
click at [316, 245] on summary "3 charts" at bounding box center [376, 243] width 124 height 12
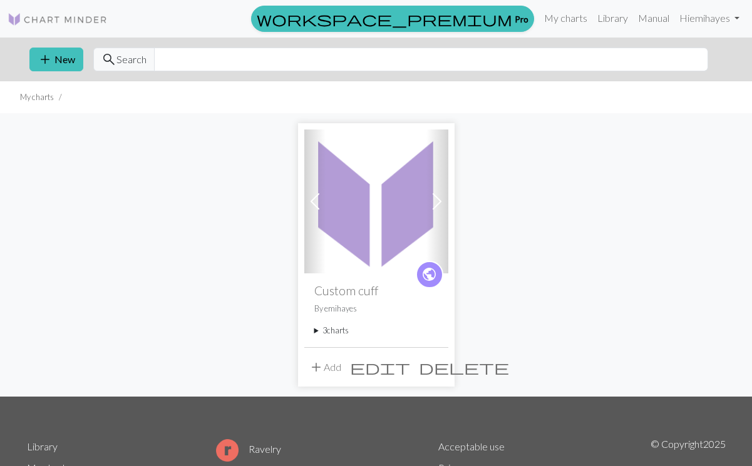
scroll to position [0, 0]
click at [736, 14] on link "Hi emihayes" at bounding box center [709, 18] width 70 height 25
click at [437, 203] on span at bounding box center [437, 202] width 20 height 20
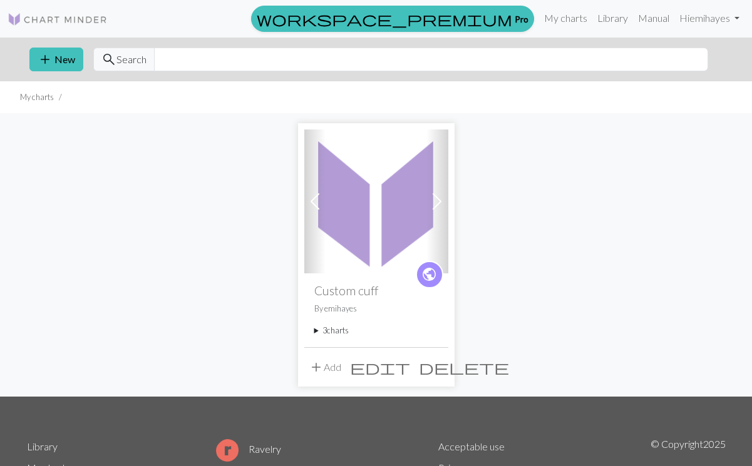
click at [437, 203] on span at bounding box center [437, 202] width 20 height 20
click at [654, 19] on link "Manual" at bounding box center [653, 18] width 41 height 25
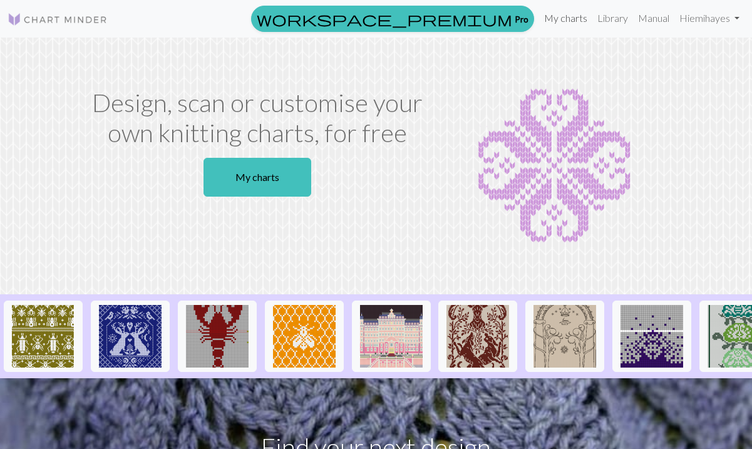
click at [565, 18] on link "My charts" at bounding box center [565, 18] width 53 height 25
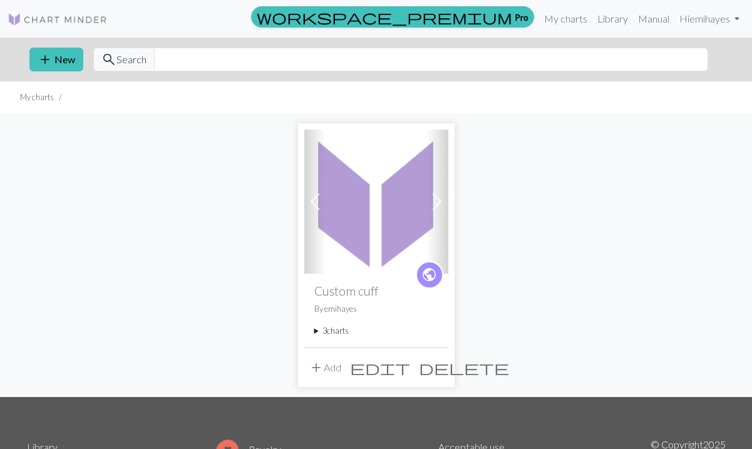
click at [327, 333] on summary "3 charts" at bounding box center [376, 331] width 124 height 12
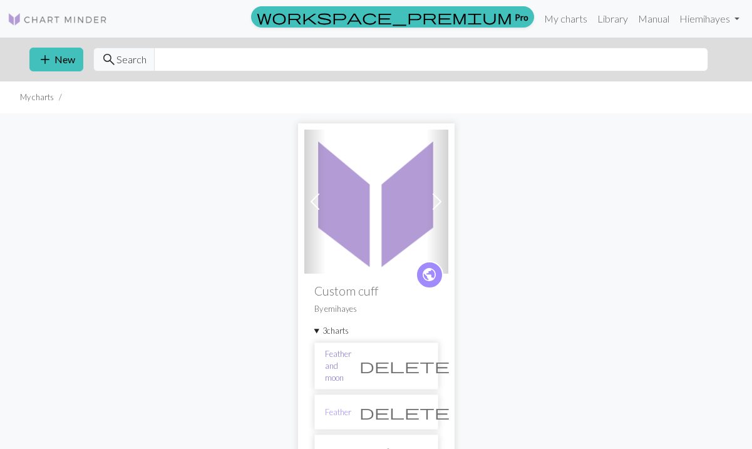
click at [351, 362] on link "Feather and moon" at bounding box center [338, 366] width 26 height 36
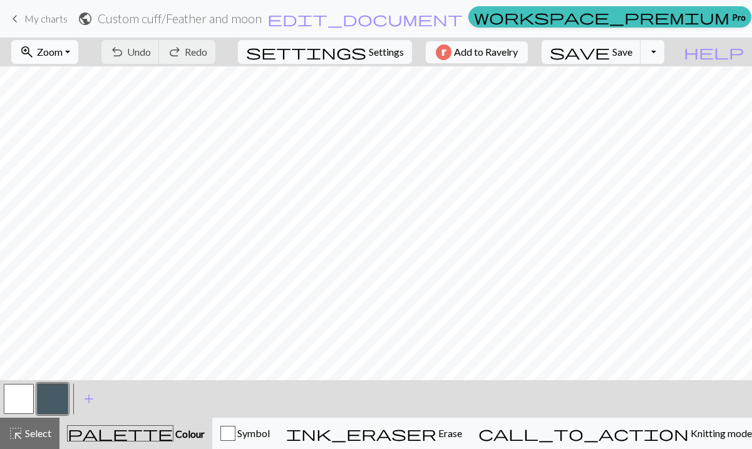
click at [78, 56] on button "zoom_in Zoom Zoom" at bounding box center [44, 52] width 67 height 24
click at [76, 126] on button "Fit height" at bounding box center [61, 120] width 99 height 20
click at [737, 51] on span "help" at bounding box center [714, 52] width 60 height 18
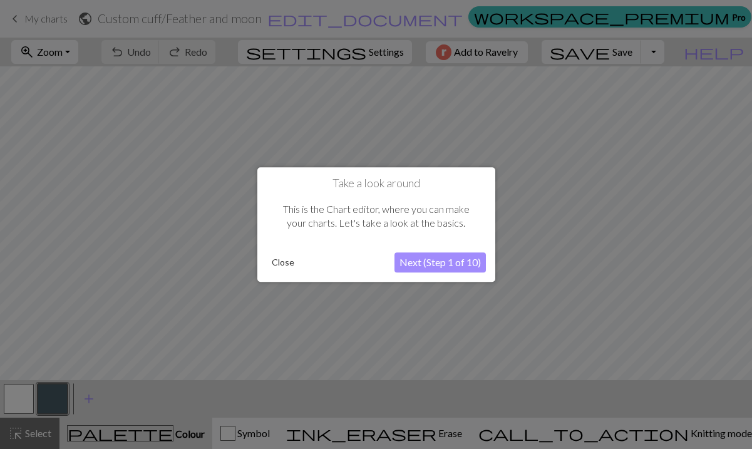
click at [281, 261] on button "Close" at bounding box center [283, 262] width 33 height 19
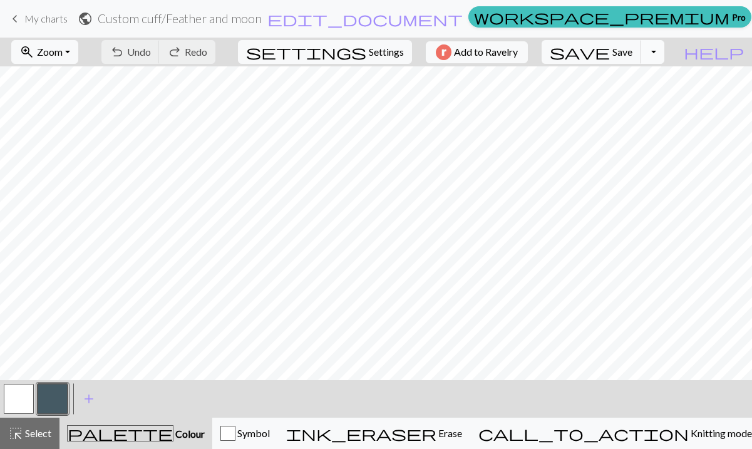
click at [664, 52] on button "Toggle Dropdown" at bounding box center [652, 52] width 24 height 24
click at [634, 101] on button "save_alt Download" at bounding box center [560, 100] width 207 height 20
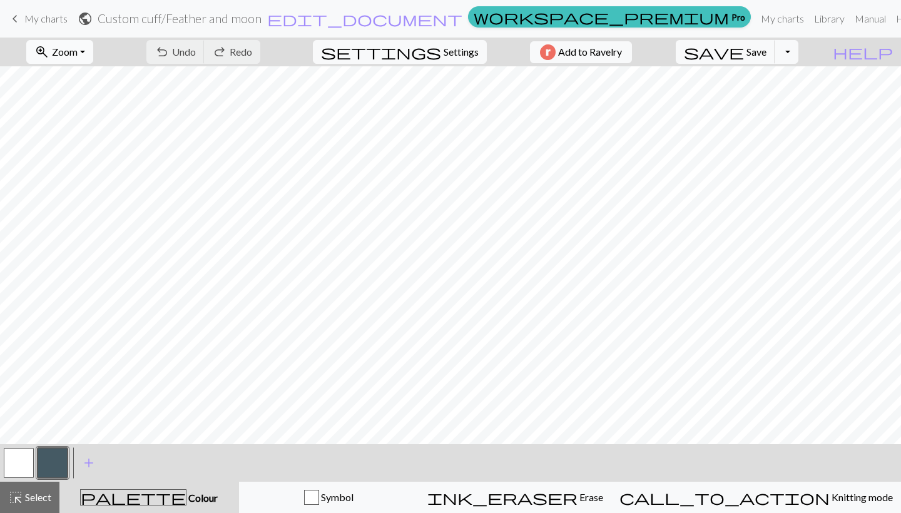
click at [93, 49] on button "zoom_in Zoom Zoom" at bounding box center [59, 52] width 67 height 24
click at [89, 120] on button "Fit height" at bounding box center [76, 120] width 99 height 20
click at [262, 19] on h2 "Custom cuff / Feather and moon" at bounding box center [180, 18] width 164 height 14
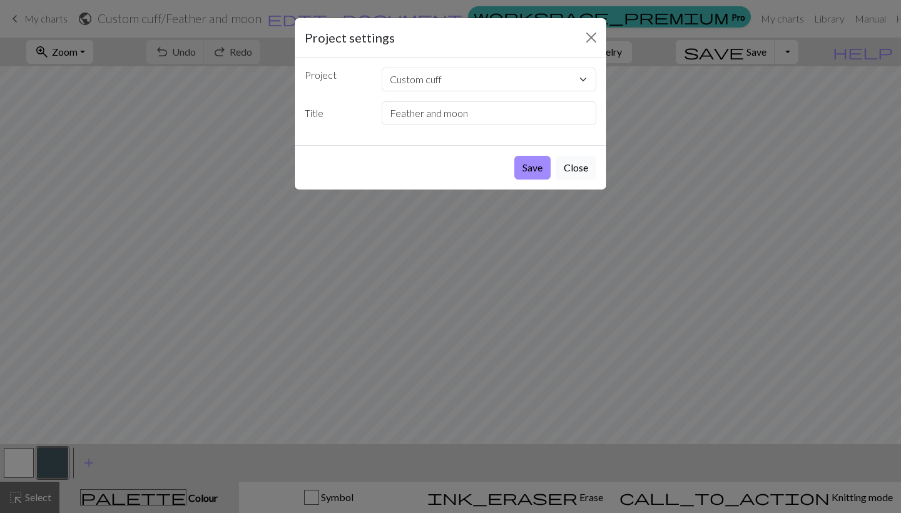
click at [591, 175] on button "Close" at bounding box center [576, 168] width 41 height 24
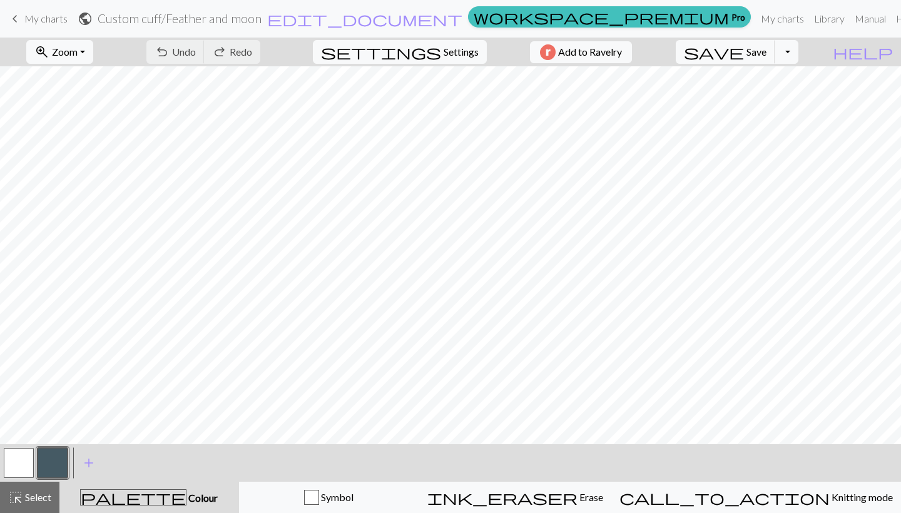
click at [36, 23] on span "My charts" at bounding box center [45, 19] width 43 height 12
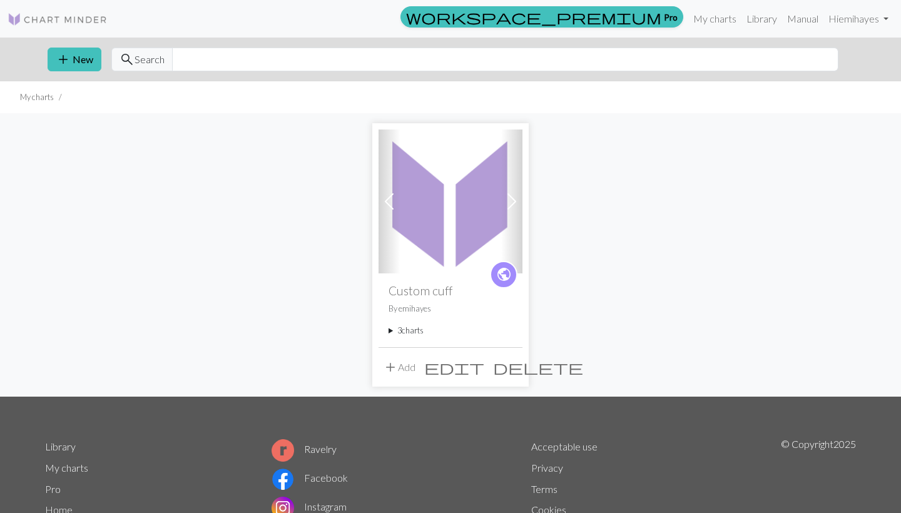
click at [393, 333] on summary "3 charts" at bounding box center [451, 331] width 124 height 12
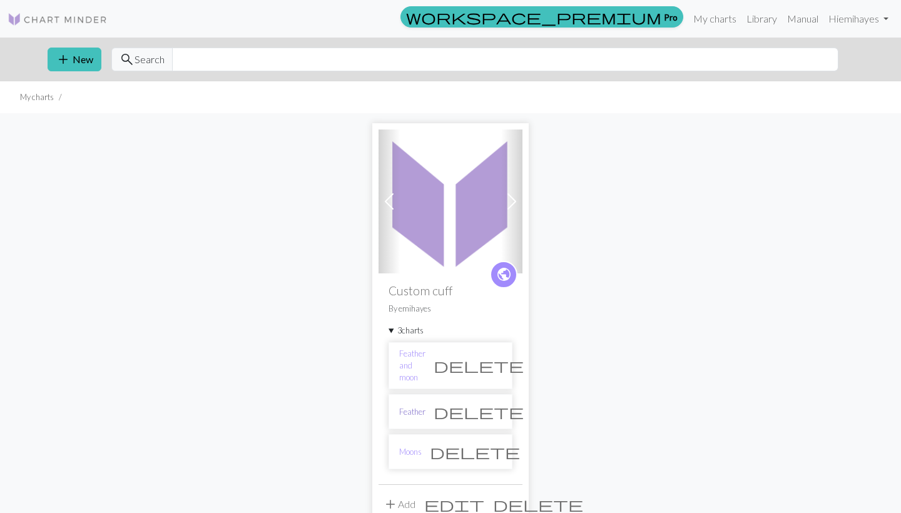
click at [413, 406] on link "Feather" at bounding box center [412, 412] width 26 height 12
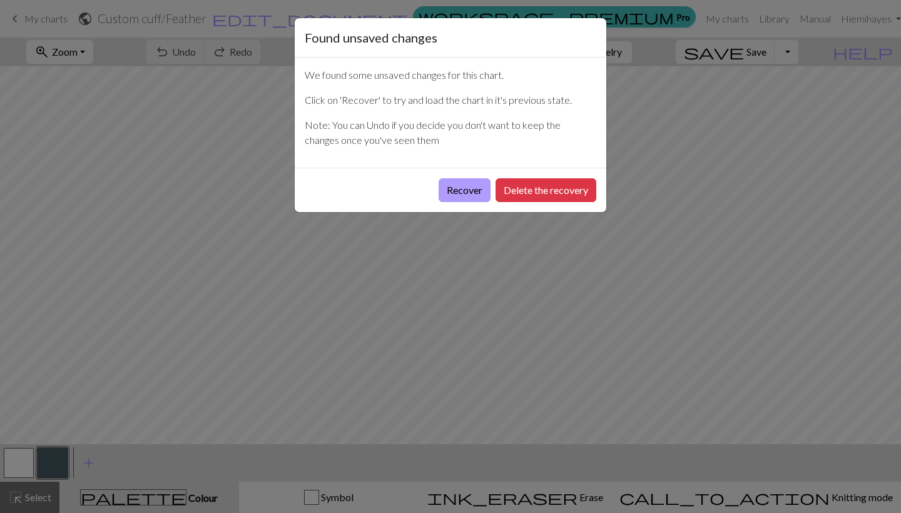
click at [475, 198] on button "Recover" at bounding box center [465, 190] width 52 height 24
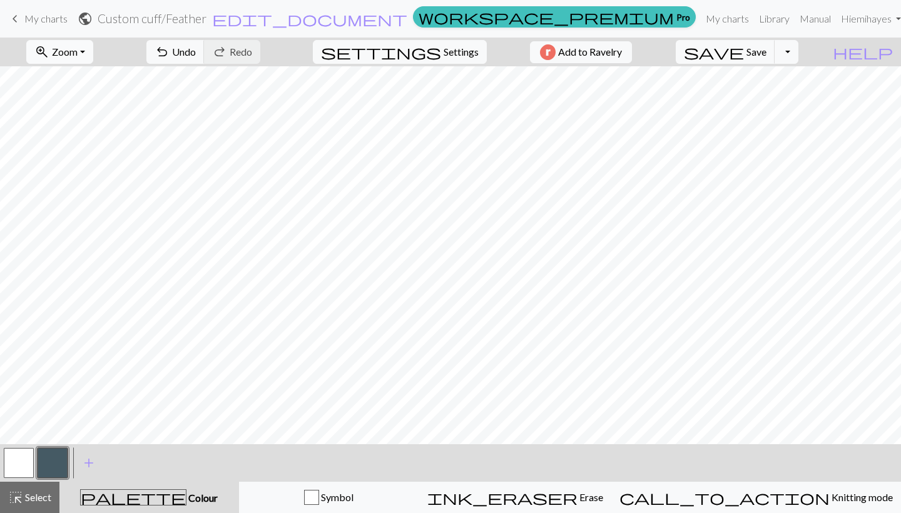
click at [93, 54] on button "zoom_in Zoom Zoom" at bounding box center [59, 52] width 67 height 24
click at [91, 121] on button "Fit height" at bounding box center [76, 120] width 99 height 20
click at [196, 51] on span "Undo" at bounding box center [184, 52] width 24 height 12
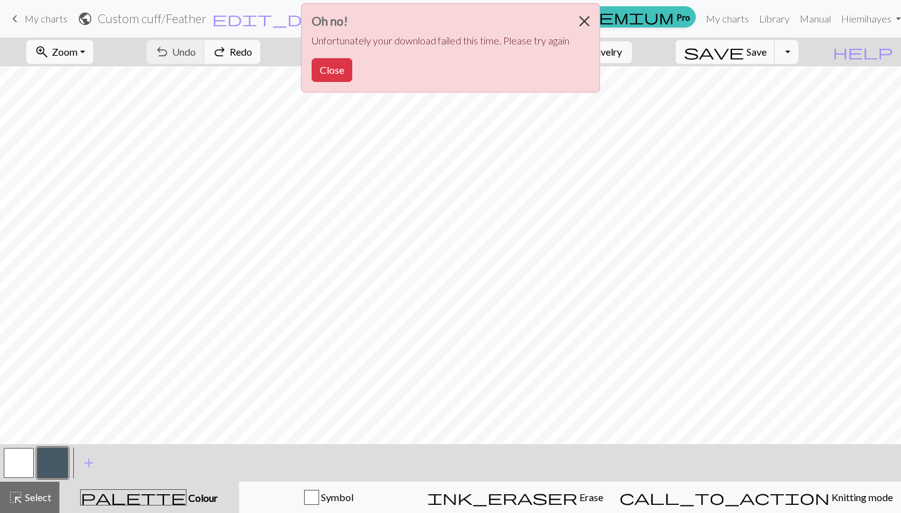
click at [589, 18] on button "Close" at bounding box center [585, 21] width 30 height 35
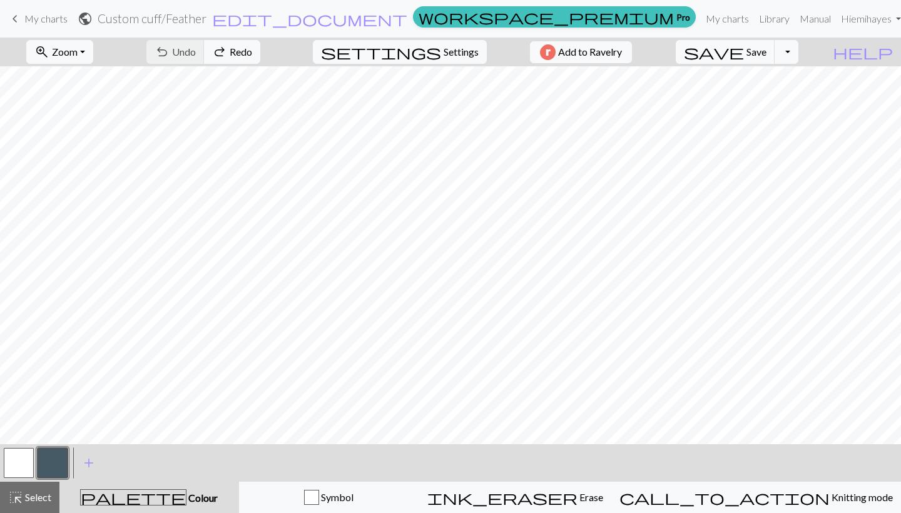
click at [18, 25] on span "keyboard_arrow_left" at bounding box center [15, 19] width 15 height 18
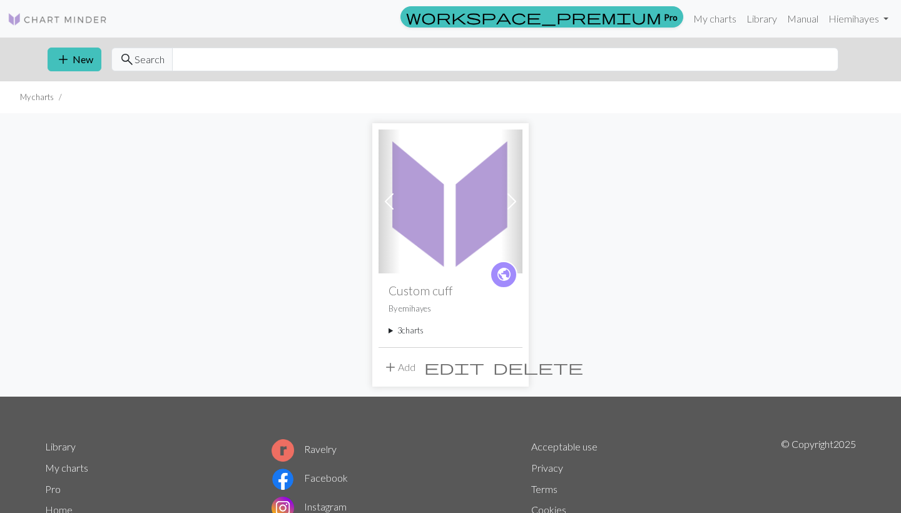
click at [398, 329] on summary "3 charts" at bounding box center [451, 331] width 124 height 12
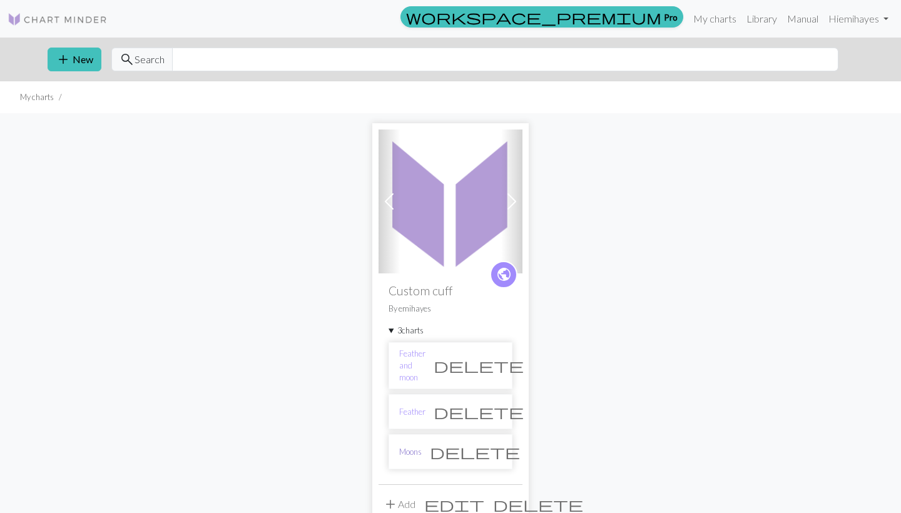
click at [418, 446] on link "Moons" at bounding box center [410, 452] width 23 height 12
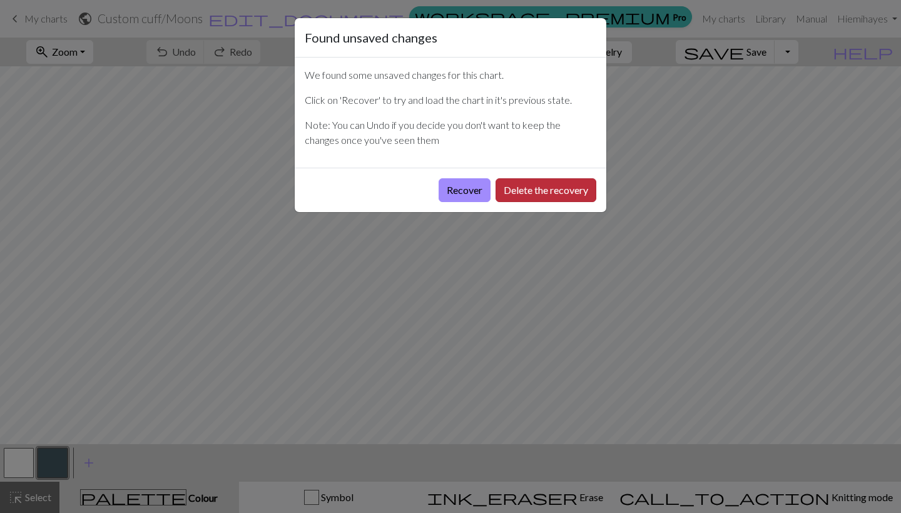
click at [511, 191] on button "Delete the recovery" at bounding box center [546, 190] width 101 height 24
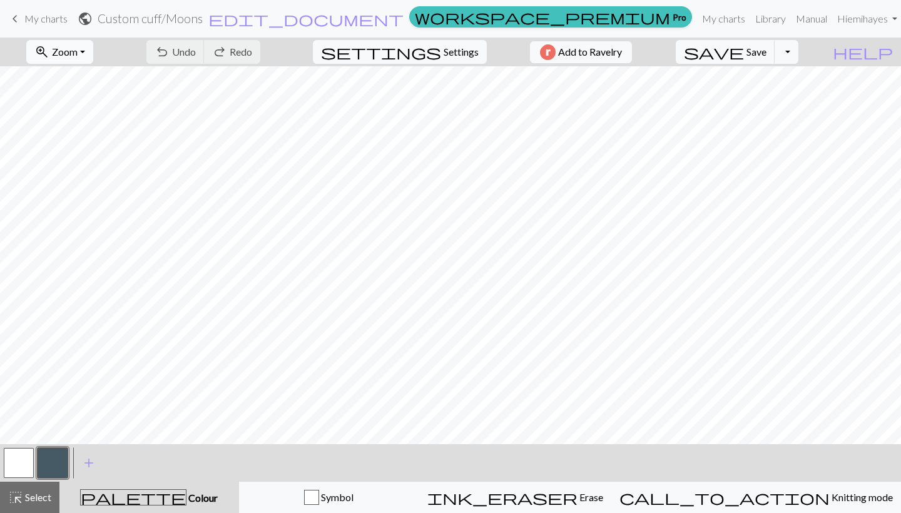
click at [93, 58] on button "zoom_in Zoom Zoom" at bounding box center [59, 52] width 67 height 24
click at [90, 102] on button "Fit width" at bounding box center [76, 100] width 99 height 20
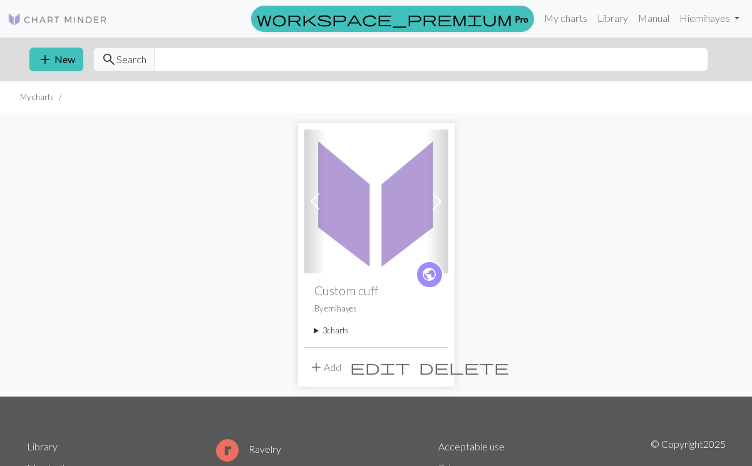
click at [14, 14] on img at bounding box center [58, 19] width 100 height 15
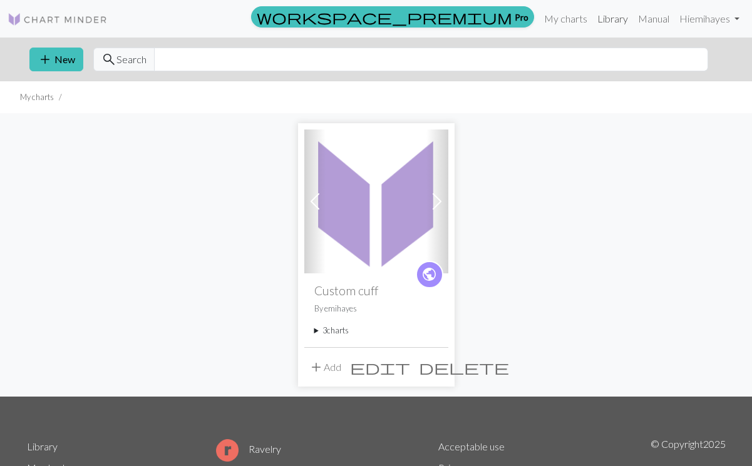
click at [619, 21] on link "Library" at bounding box center [612, 18] width 41 height 25
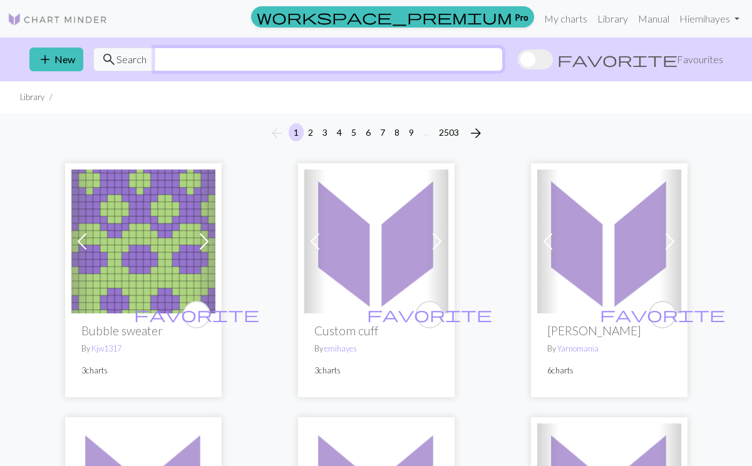
click at [356, 64] on input "text" at bounding box center [328, 60] width 349 height 24
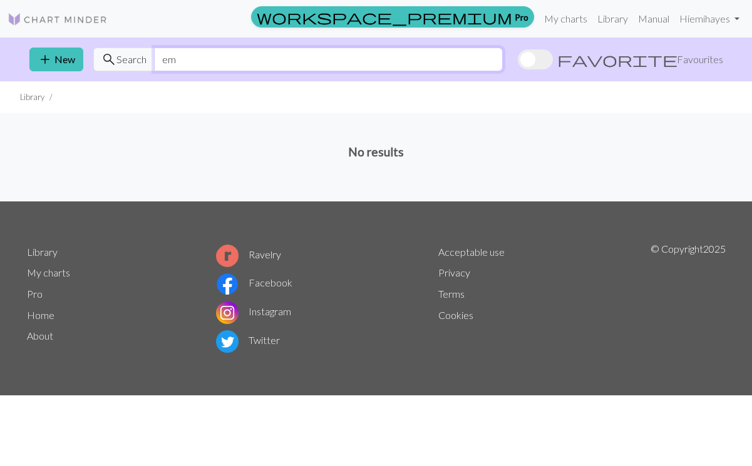
type input "e"
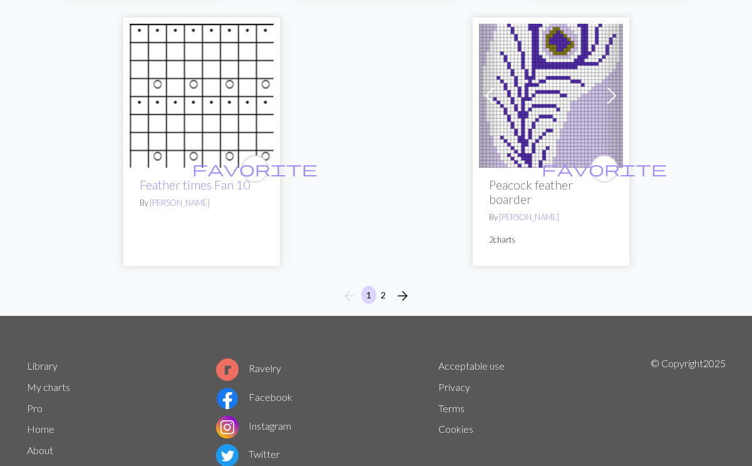
scroll to position [4371, 0]
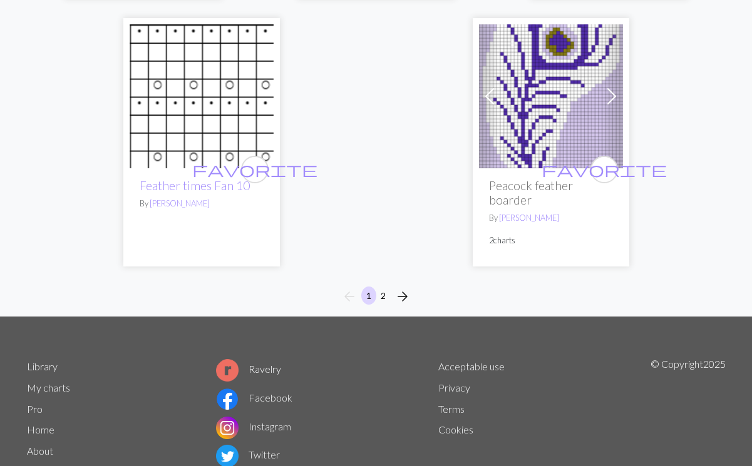
click at [403, 288] on span "arrow_forward" at bounding box center [402, 297] width 15 height 18
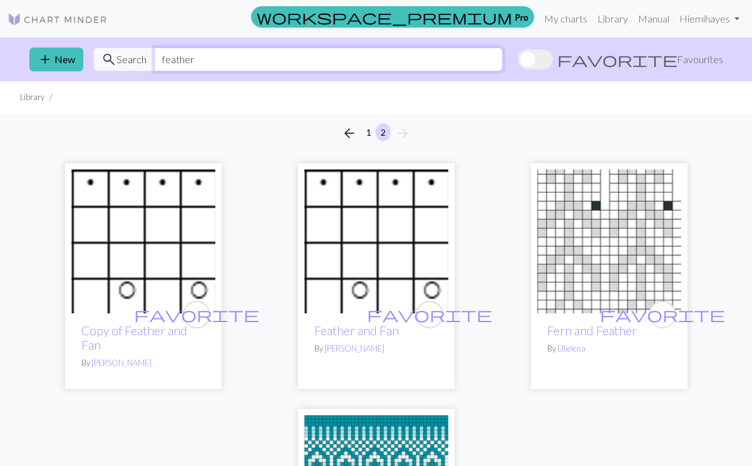
drag, startPoint x: 199, startPoint y: 56, endPoint x: 121, endPoint y: 67, distance: 78.4
click at [121, 67] on div "search Search feather" at bounding box center [297, 60] width 409 height 24
type input "f"
type input "custom cuff"
